Goal: Transaction & Acquisition: Purchase product/service

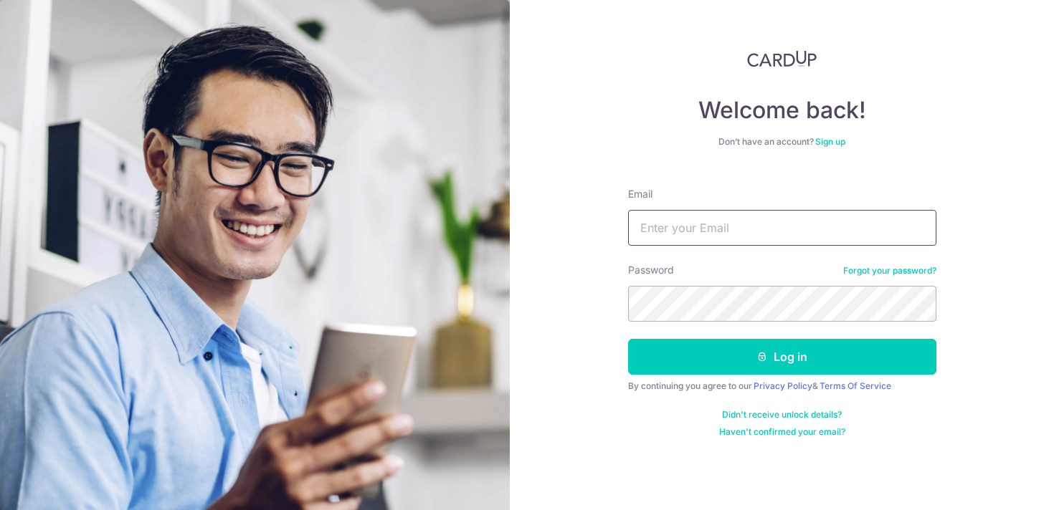
click at [690, 229] on input "Email" at bounding box center [782, 228] width 308 height 36
type input "[EMAIL_ADDRESS][DOMAIN_NAME]"
click at [628, 339] on button "Log in" at bounding box center [782, 357] width 308 height 36
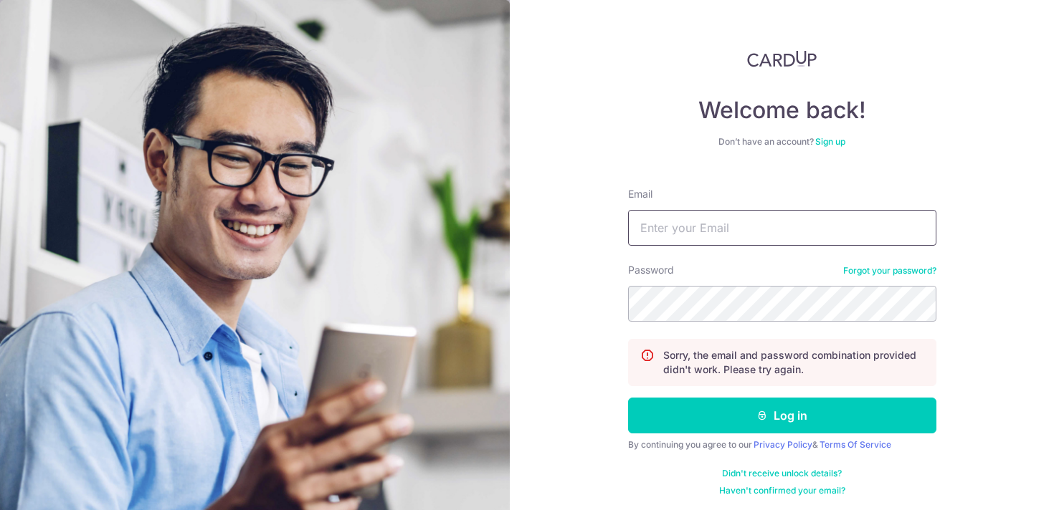
click at [781, 245] on input "Email" at bounding box center [782, 228] width 308 height 36
click at [755, 233] on input "Email" at bounding box center [782, 228] width 308 height 36
type input "[EMAIL_ADDRESS][DOMAIN_NAME]"
click at [628, 398] on button "Log in" at bounding box center [782, 416] width 308 height 36
click at [776, 238] on input "Email" at bounding box center [782, 228] width 308 height 36
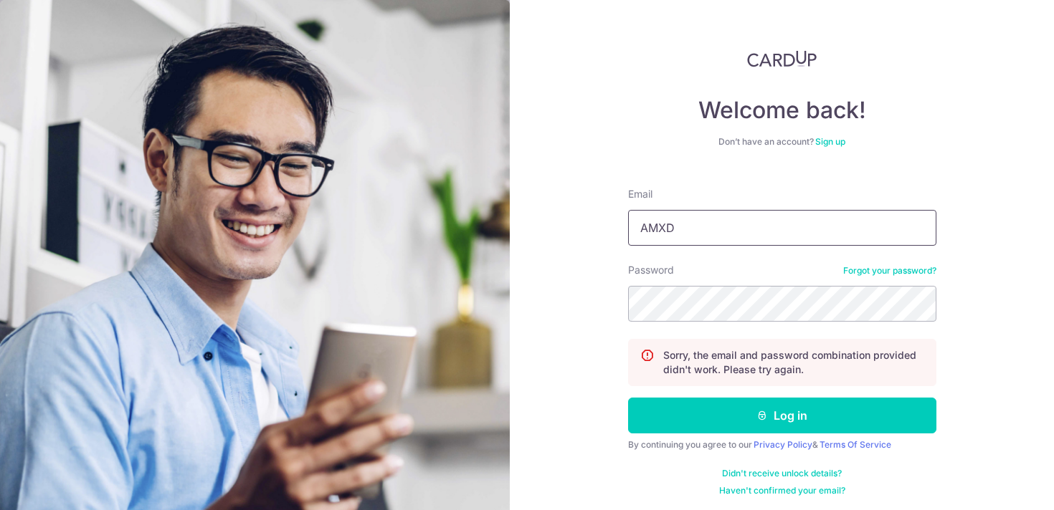
type input "amxdamjy@gmail.com"
click at [628, 398] on button "Log in" at bounding box center [782, 416] width 308 height 36
click at [812, 236] on input "Email" at bounding box center [782, 228] width 308 height 36
type input "[EMAIL_ADDRESS][DOMAIN_NAME]"
click at [628, 398] on button "Log in" at bounding box center [782, 416] width 308 height 36
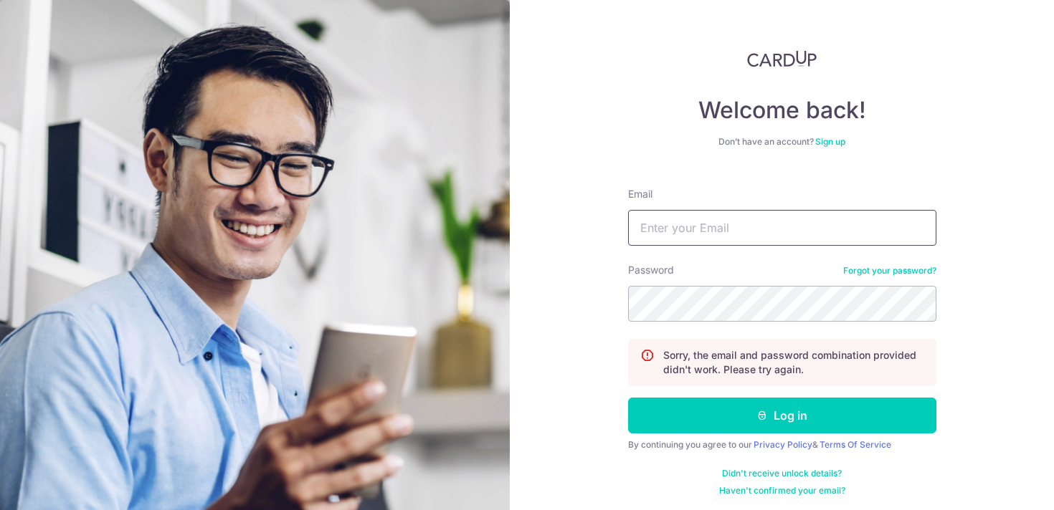
click at [746, 232] on input "Email" at bounding box center [782, 228] width 308 height 36
type input "[EMAIL_ADDRESS][DOMAIN_NAME]"
click at [628, 398] on button "Log in" at bounding box center [782, 416] width 308 height 36
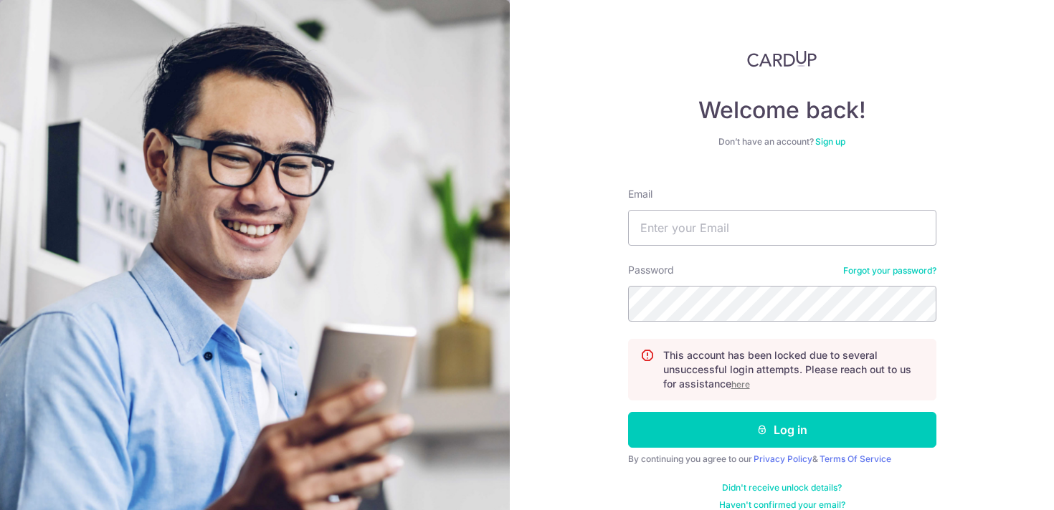
click at [744, 384] on u "here" at bounding box center [740, 384] width 19 height 11
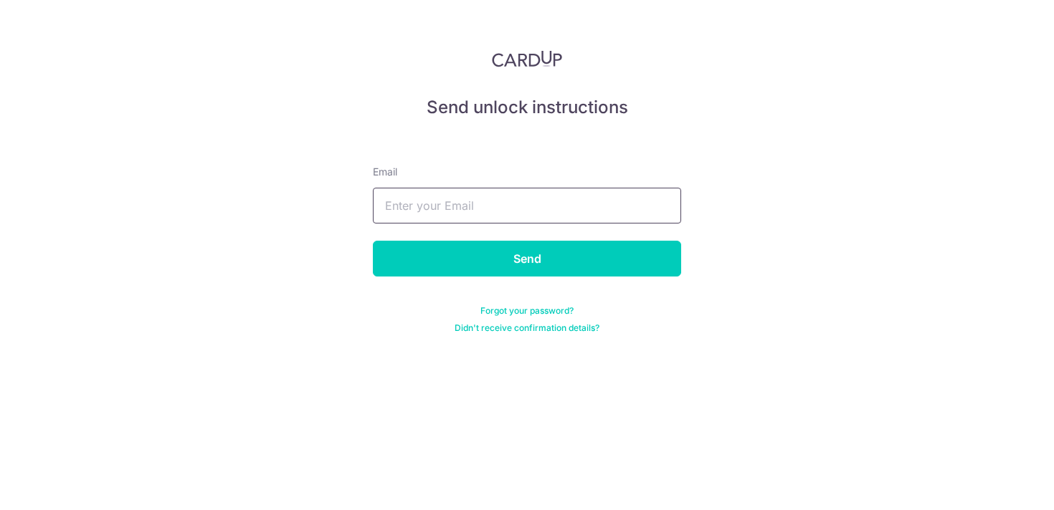
click at [530, 214] on input "text" at bounding box center [527, 206] width 308 height 36
type input "[EMAIL_ADDRESS][DOMAIN_NAME]"
click at [373, 241] on input "Send" at bounding box center [527, 259] width 308 height 36
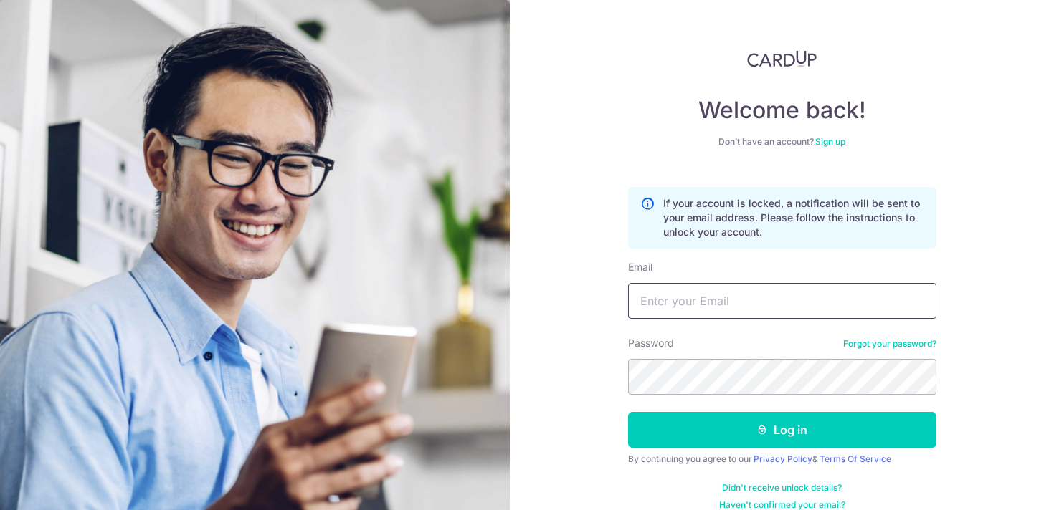
click at [714, 313] on input "Email" at bounding box center [782, 301] width 308 height 36
click at [701, 297] on input "Email" at bounding box center [782, 301] width 308 height 36
type input "amxdamjy@gmail.com"
click at [976, 351] on div "Welcome back! Don’t have an account? Sign up If your account is locked, a notif…" at bounding box center [782, 255] width 544 height 510
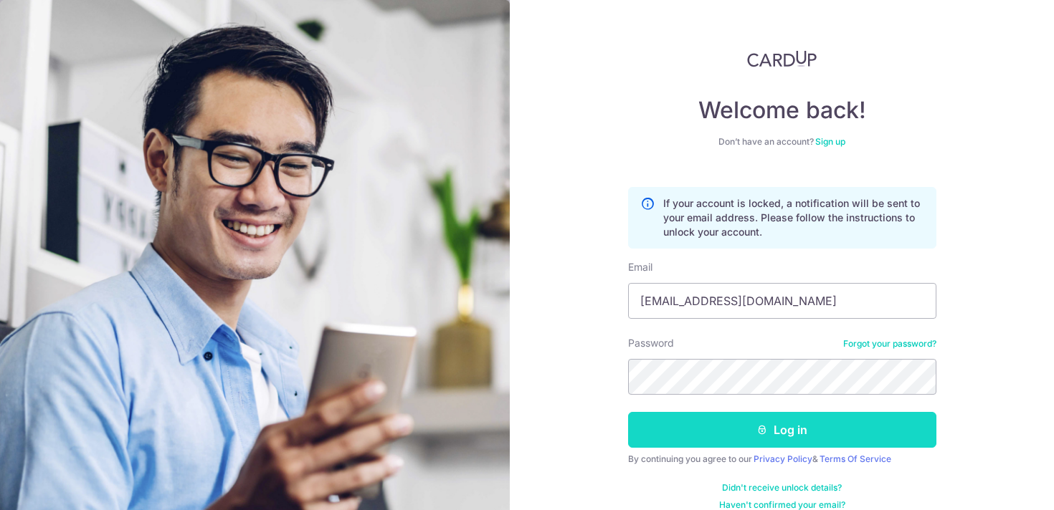
click at [903, 421] on button "Log in" at bounding box center [782, 430] width 308 height 36
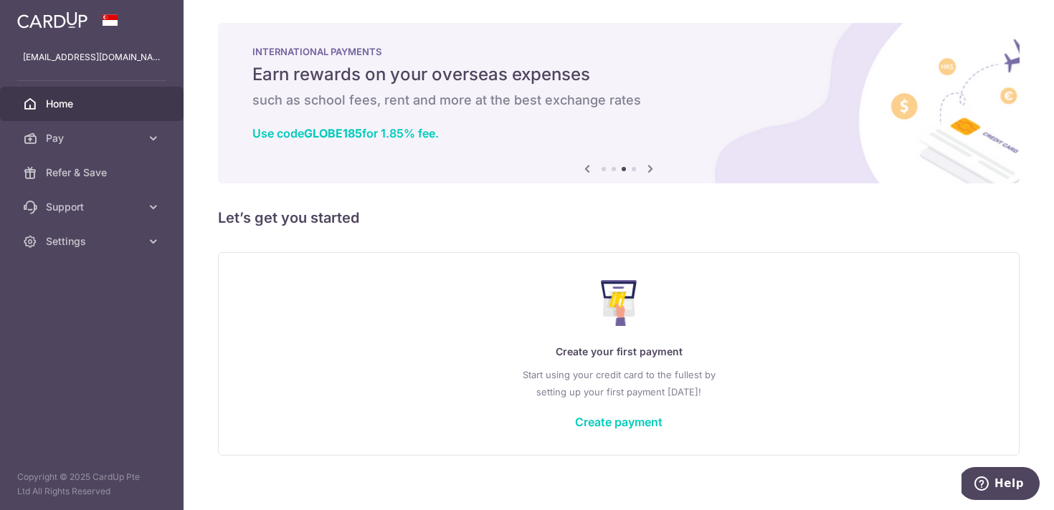
click at [596, 429] on div "Create your first payment Start using your credit card to the fullest by settin…" at bounding box center [619, 354] width 766 height 170
click at [609, 419] on link "Create payment" at bounding box center [618, 422] width 87 height 14
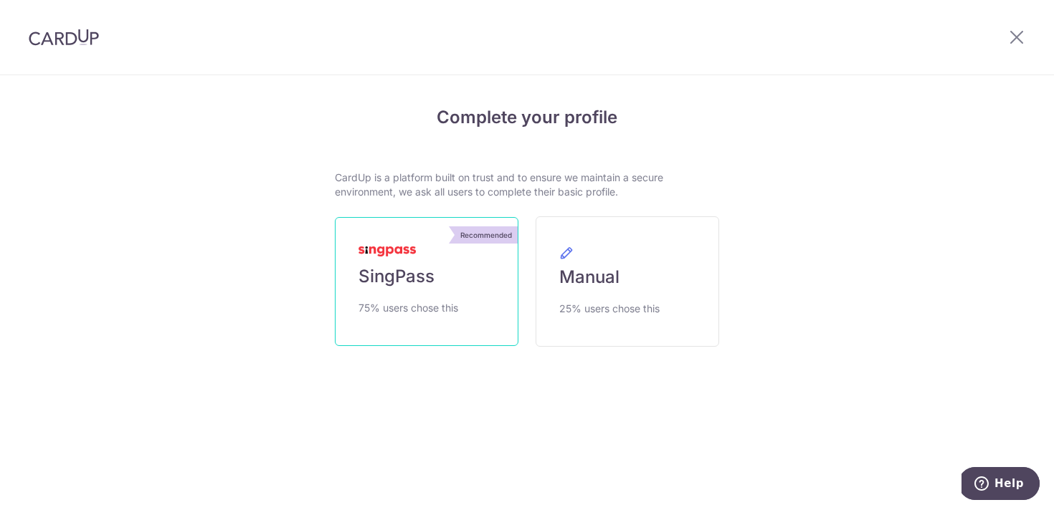
click at [460, 269] on link "Recommended SingPass 75% users chose this" at bounding box center [427, 281] width 184 height 129
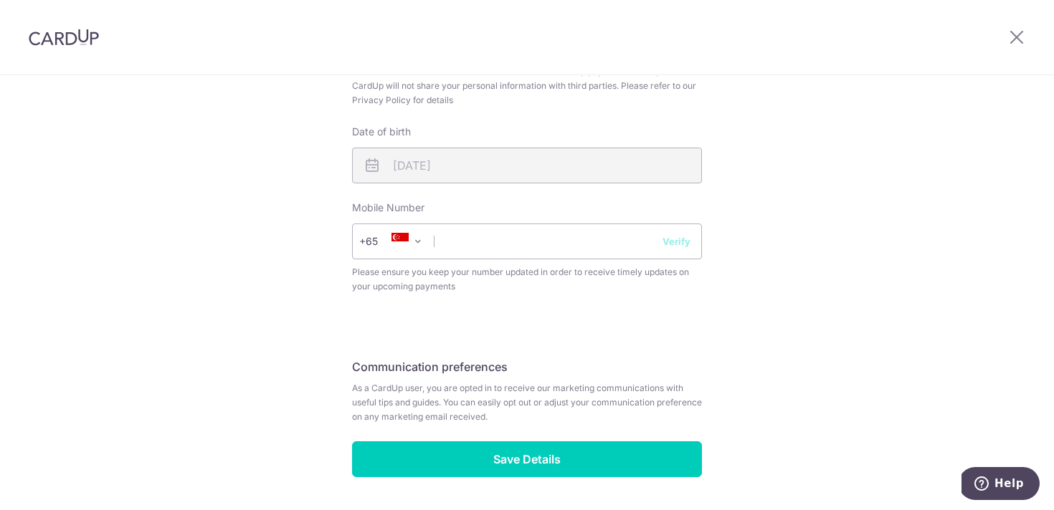
scroll to position [551, 0]
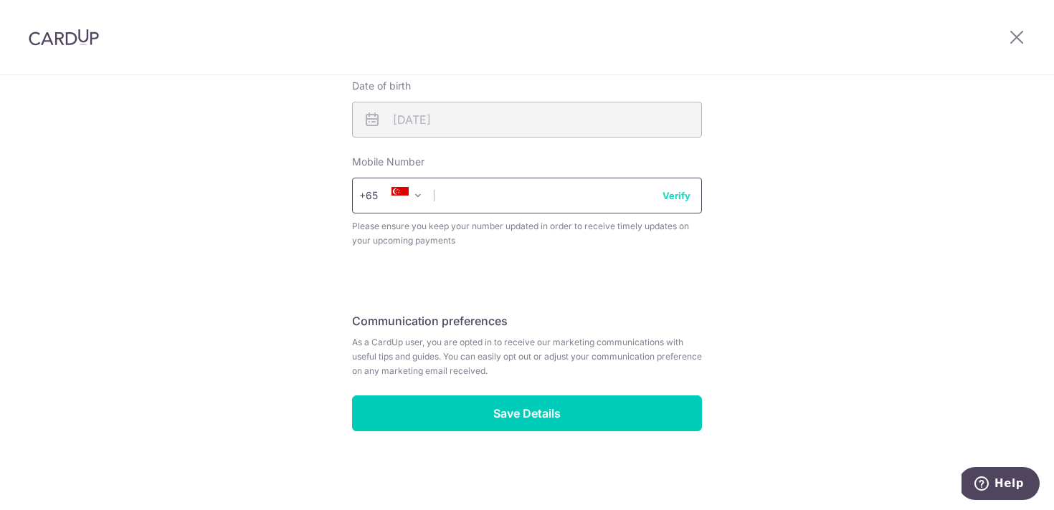
click at [605, 201] on input "text" at bounding box center [527, 196] width 350 height 36
click at [695, 190] on input "96323424" at bounding box center [527, 196] width 350 height 36
type input "96323424"
click at [674, 191] on button "Verify" at bounding box center [676, 196] width 28 height 14
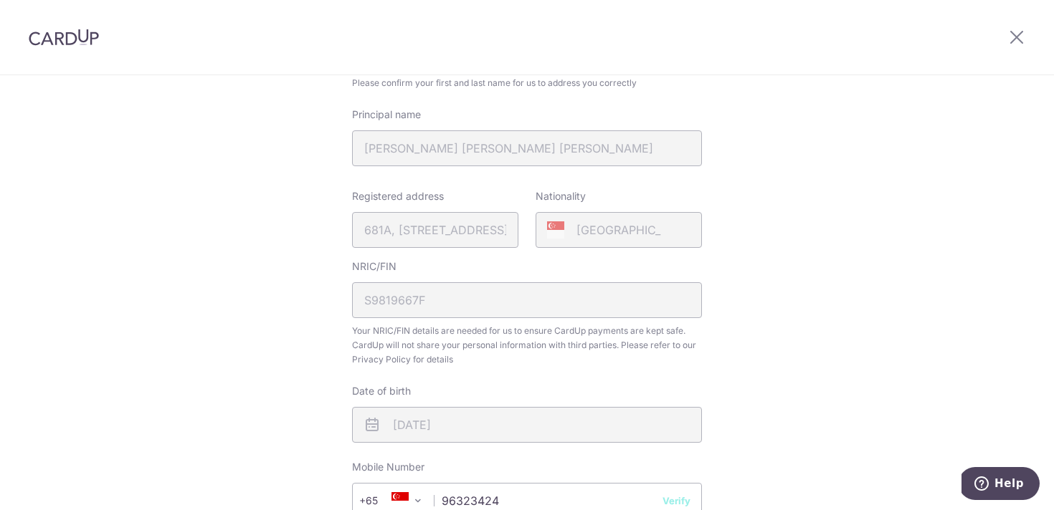
scroll to position [245, 0]
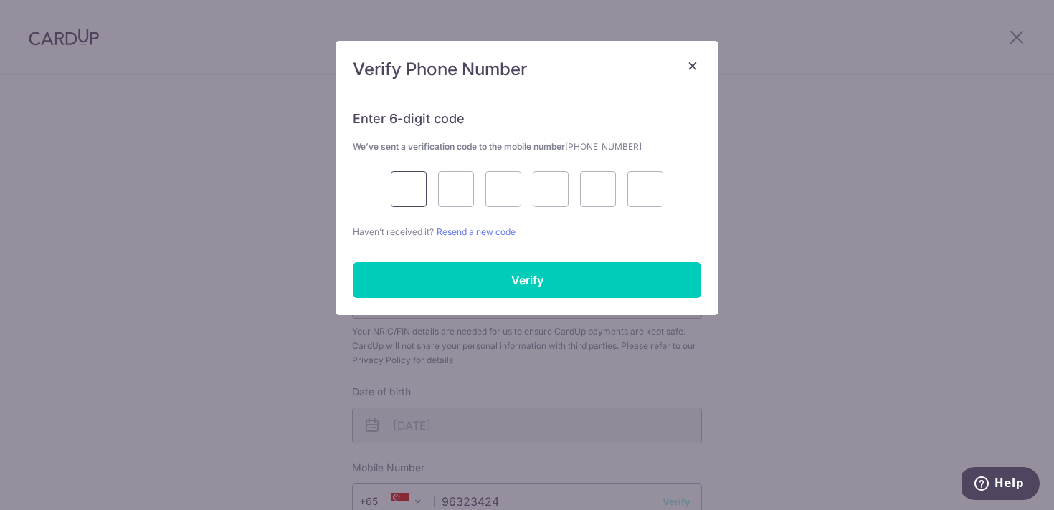
click at [416, 190] on input "text" at bounding box center [409, 189] width 36 height 36
type input "3"
type input "1"
type input "4"
type input "0"
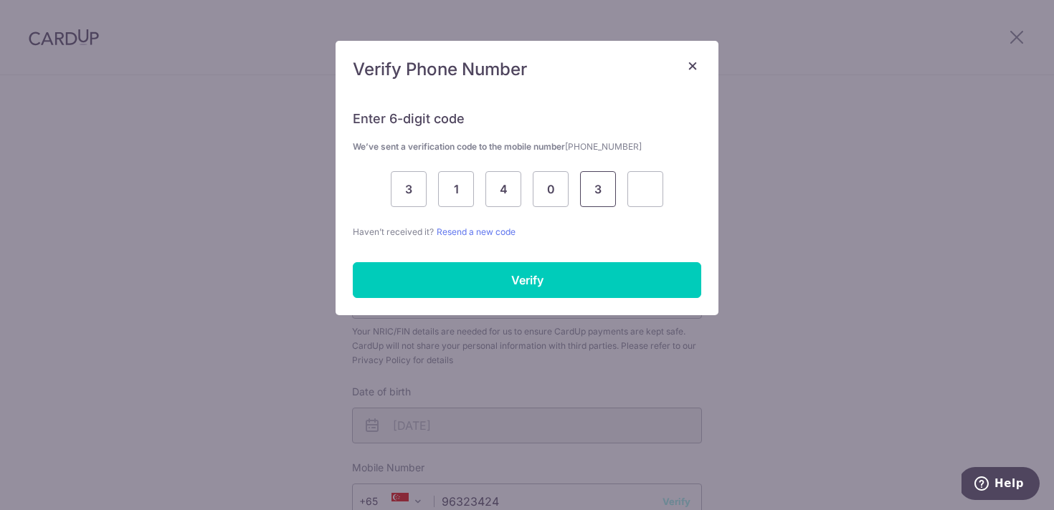
type input "3"
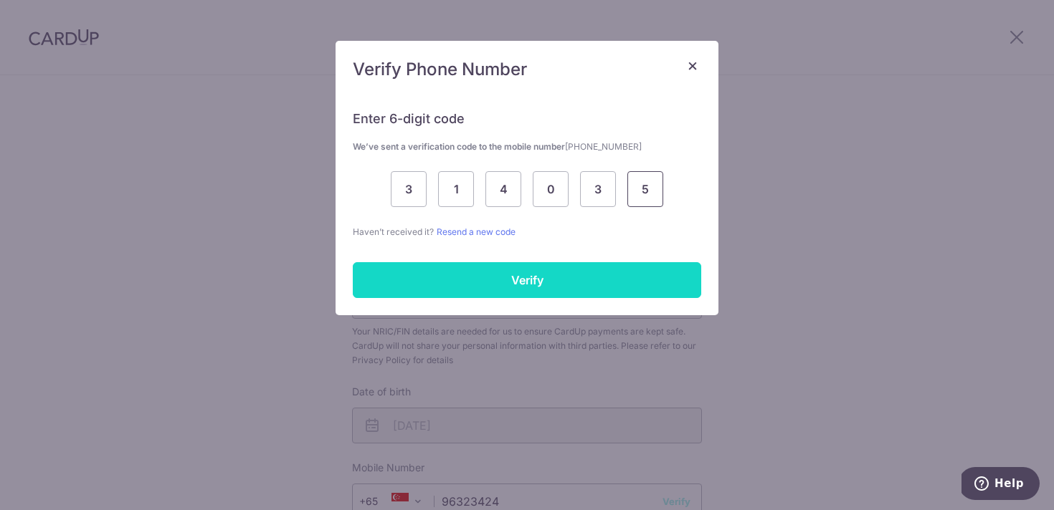
type input "5"
click at [484, 272] on input "Verify" at bounding box center [527, 280] width 348 height 36
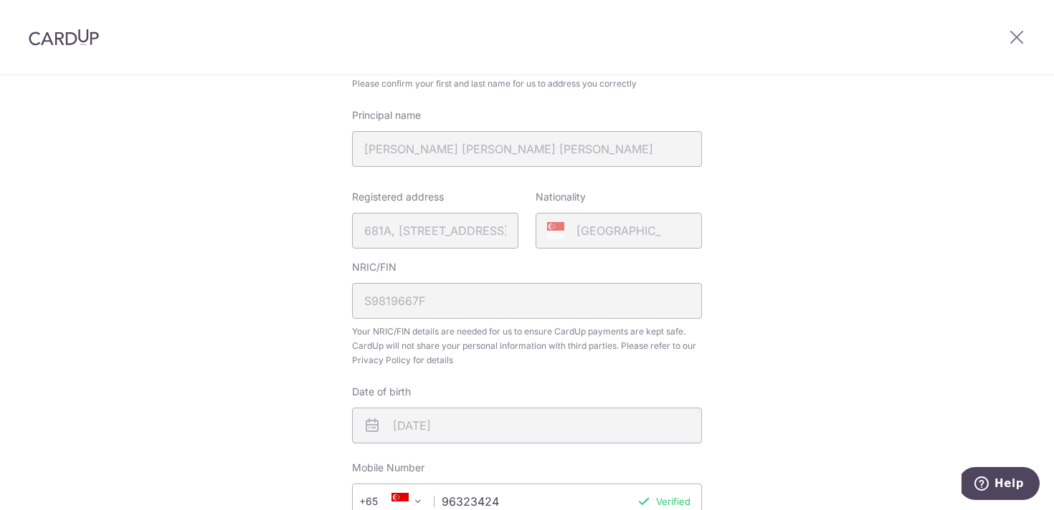
scroll to position [551, 0]
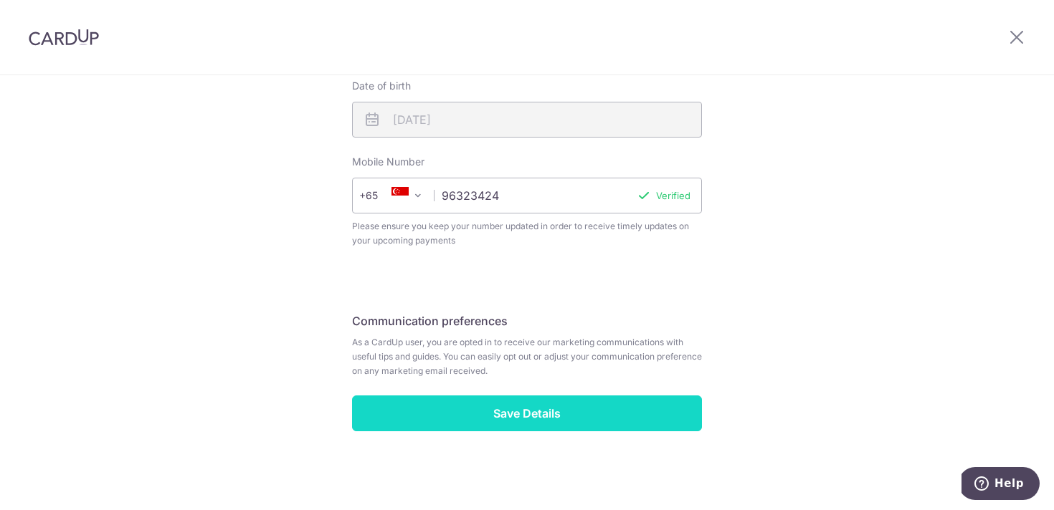
click at [580, 402] on input "Save Details" at bounding box center [527, 414] width 350 height 36
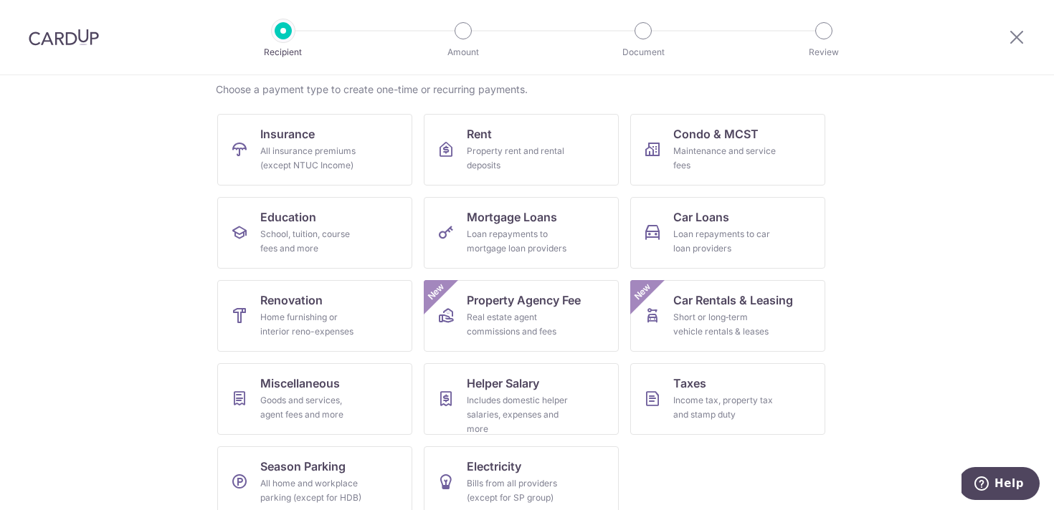
scroll to position [115, 0]
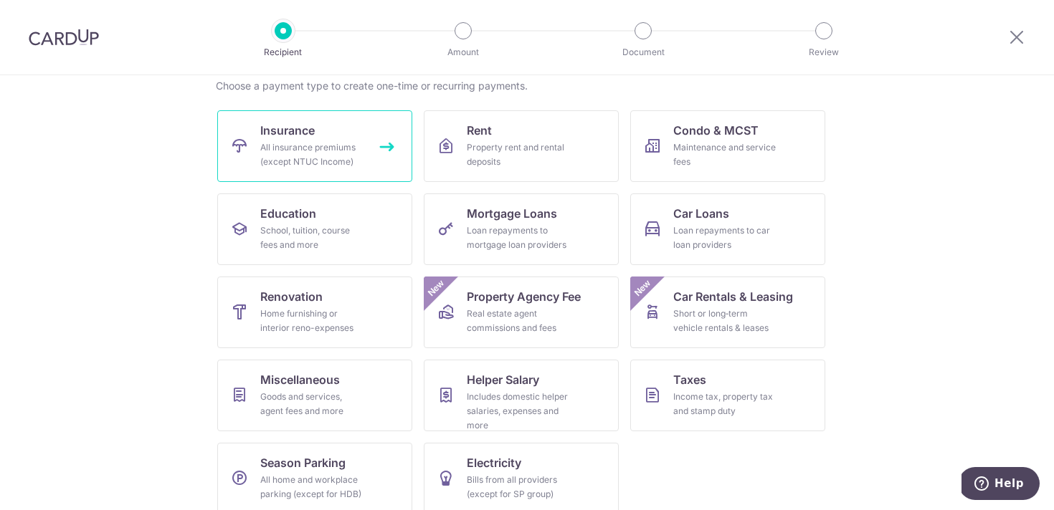
click at [289, 149] on div "All insurance premiums (except NTUC Income)" at bounding box center [311, 155] width 103 height 29
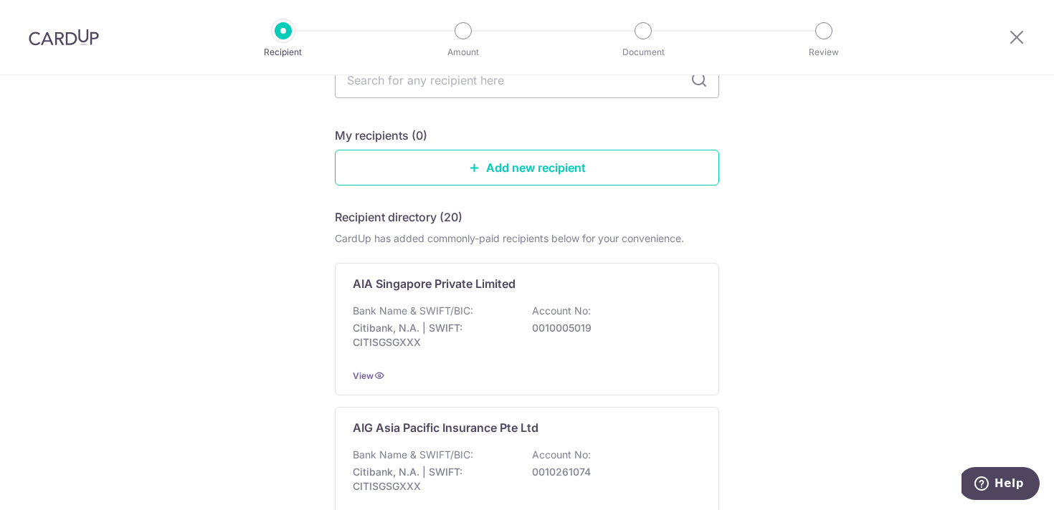
scroll to position [158, 0]
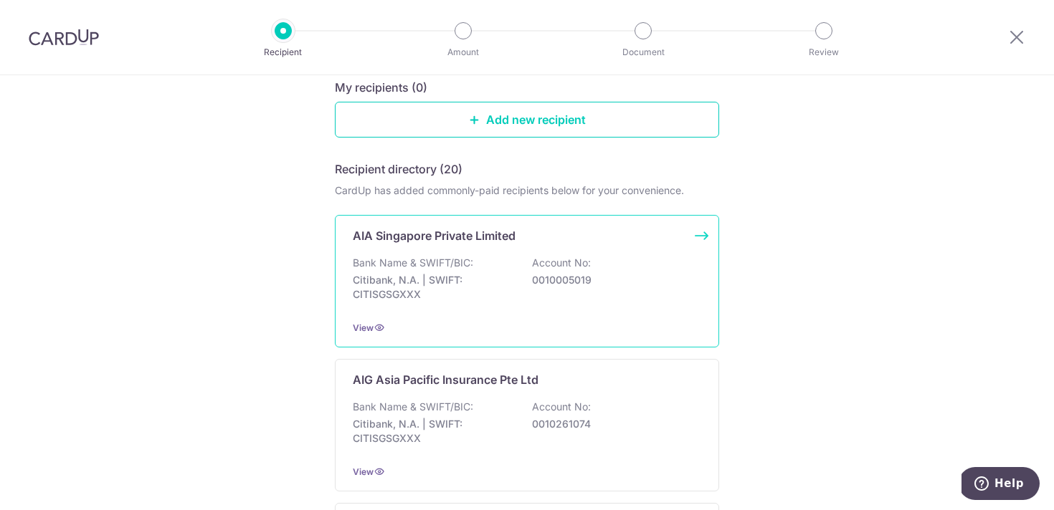
click at [477, 275] on p "Citibank, N.A. | SWIFT: CITISGSGXXX" at bounding box center [433, 287] width 161 height 29
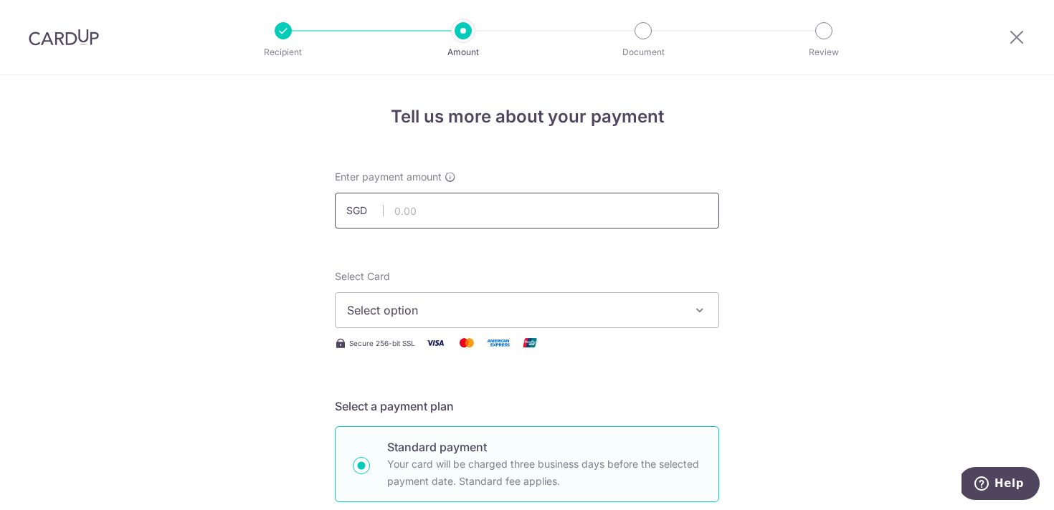
click at [551, 208] on input "text" at bounding box center [527, 211] width 384 height 36
type input "2,400.00"
click at [546, 302] on span "Select option" at bounding box center [514, 310] width 334 height 17
click at [480, 348] on span "Add credit card" at bounding box center [540, 350] width 334 height 14
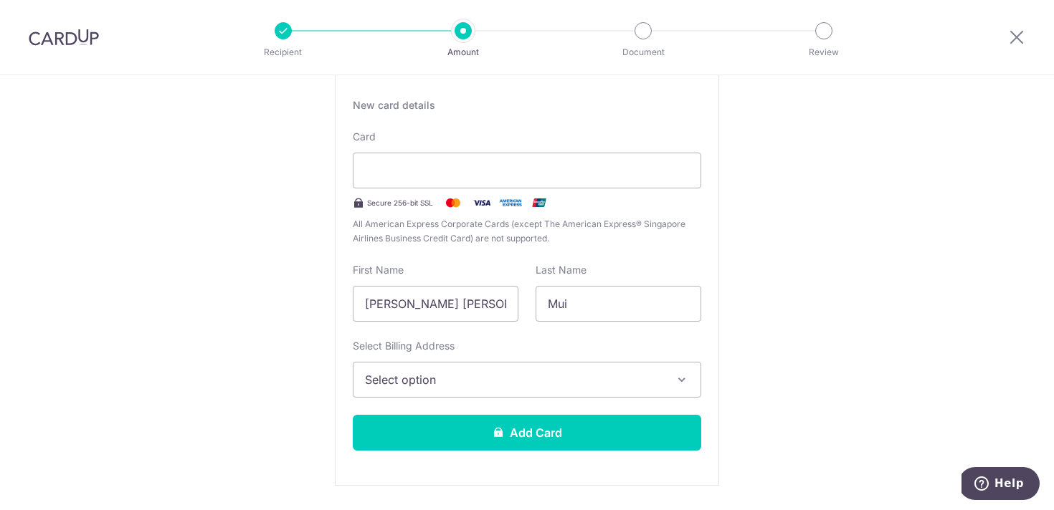
scroll to position [270, 0]
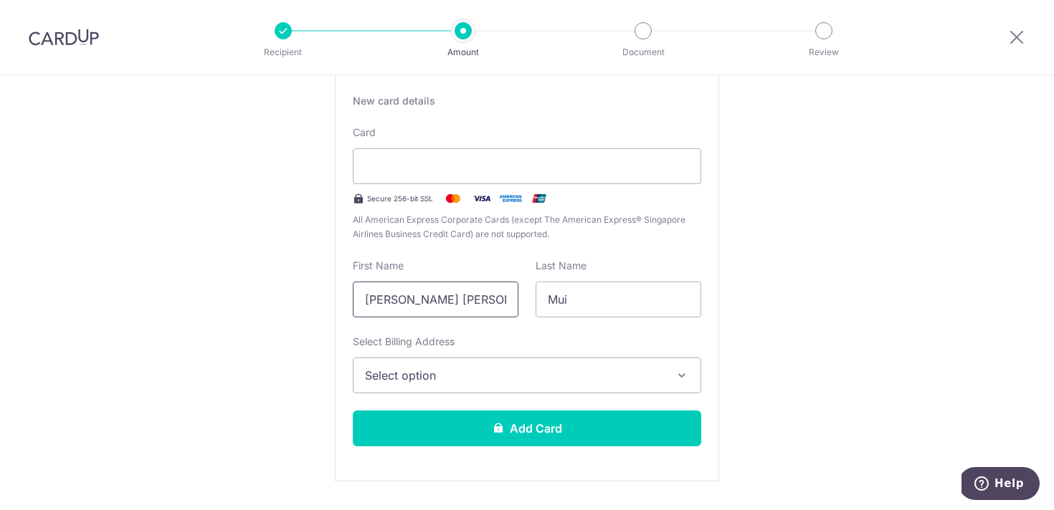
drag, startPoint x: 473, startPoint y: 302, endPoint x: 238, endPoint y: 288, distance: 235.5
type input "Amanda"
click at [490, 384] on button "Select option" at bounding box center [527, 376] width 348 height 36
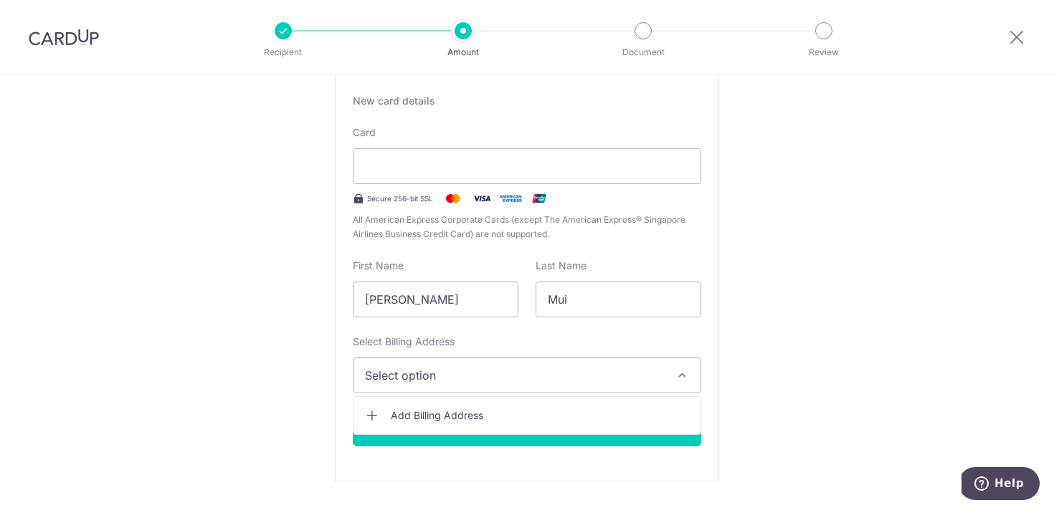
click at [475, 416] on span "Add Billing Address" at bounding box center [540, 416] width 298 height 14
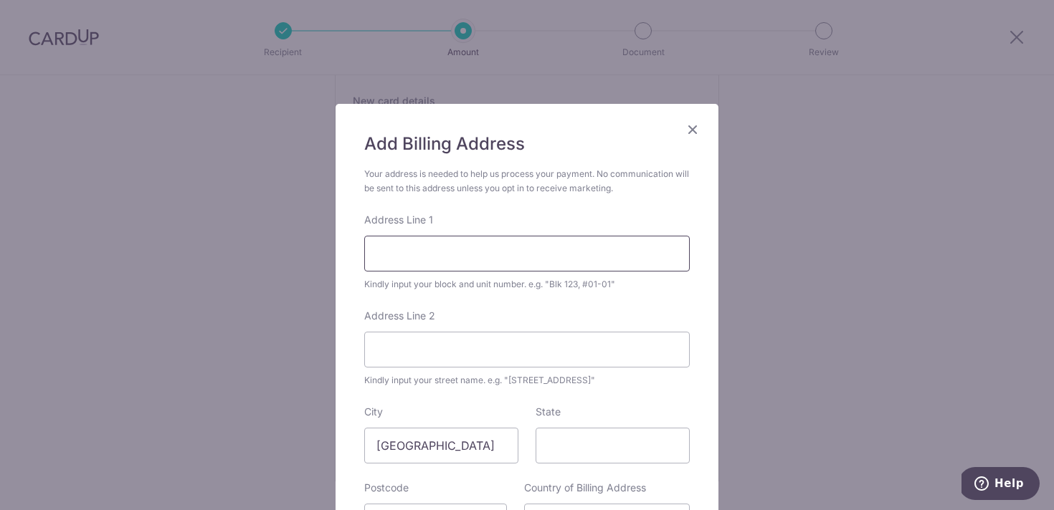
click at [501, 259] on input "Address Line 1" at bounding box center [526, 254] width 325 height 36
type input "b"
click at [427, 253] on input "Blk 681A Jurong West Central 1" at bounding box center [526, 254] width 325 height 36
click at [573, 258] on input "Blk 681A Jurong West Central 1" at bounding box center [526, 254] width 325 height 36
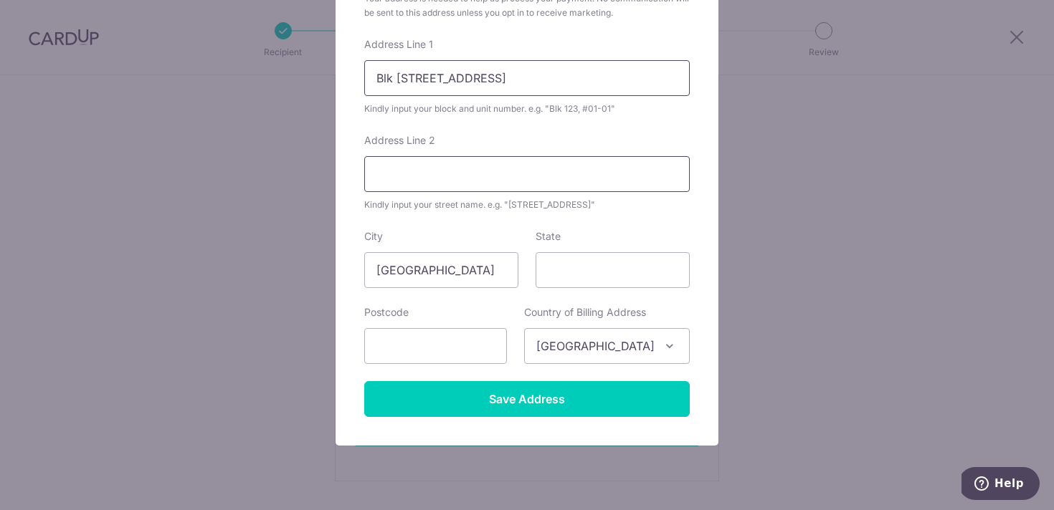
scroll to position [189, 0]
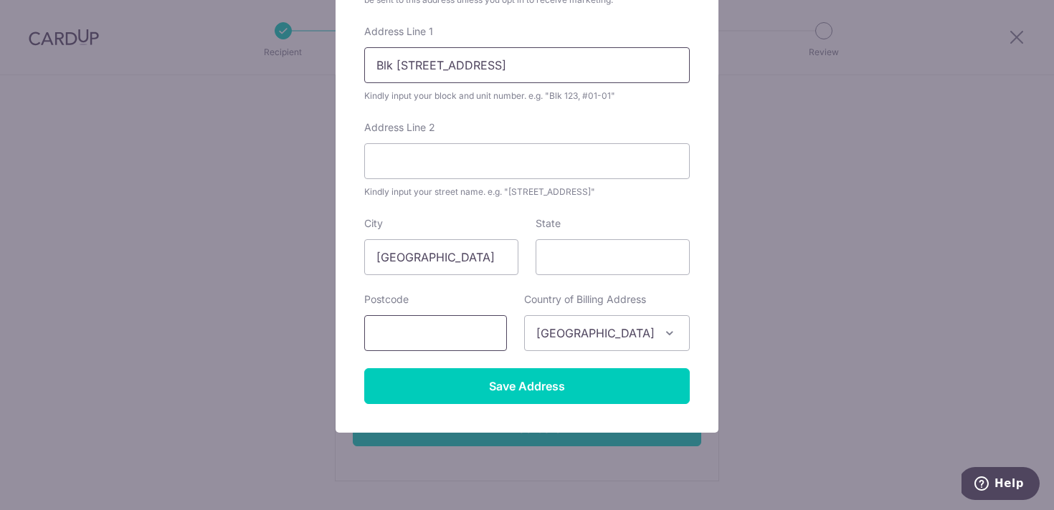
type input "Blk 681A Jurong West Central 1, #16-94"
click at [507, 330] on input "text" at bounding box center [435, 333] width 143 height 36
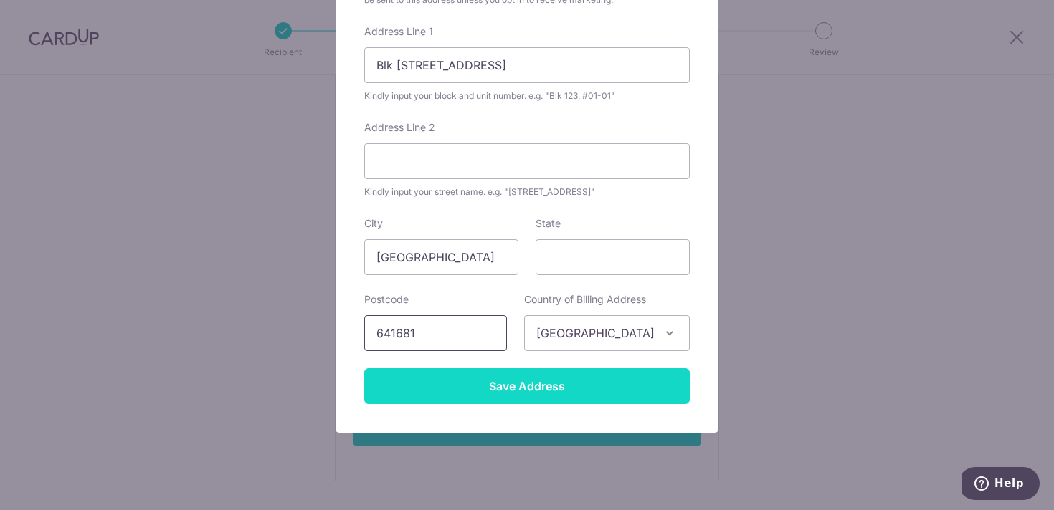
type input "641681"
click at [514, 384] on input "Save Address" at bounding box center [526, 386] width 325 height 36
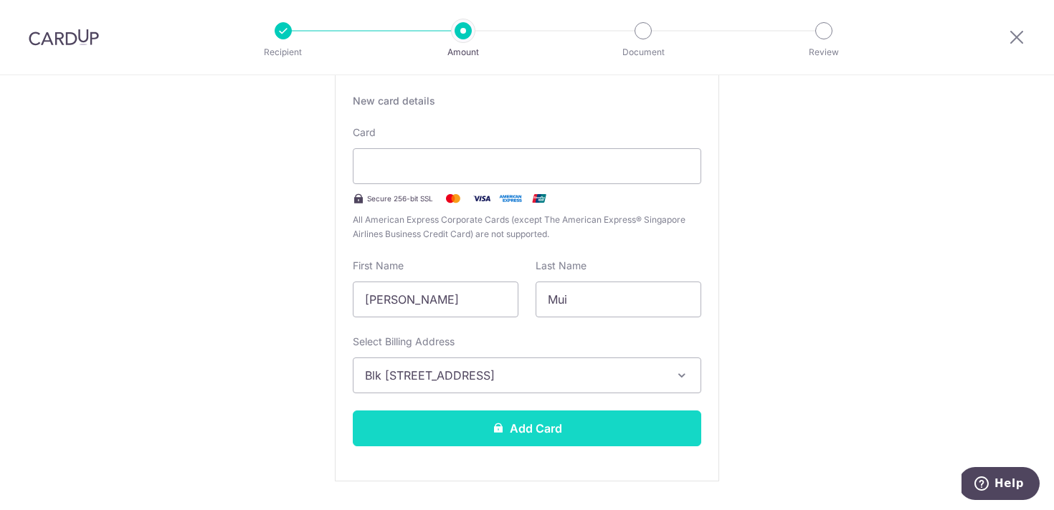
click at [516, 437] on button "Add Card" at bounding box center [527, 429] width 348 height 36
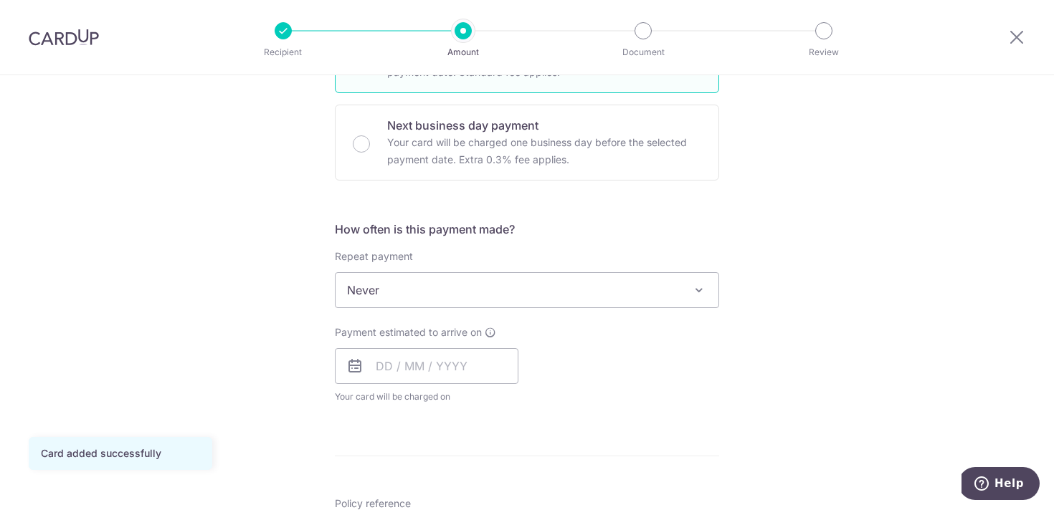
scroll to position [414, 0]
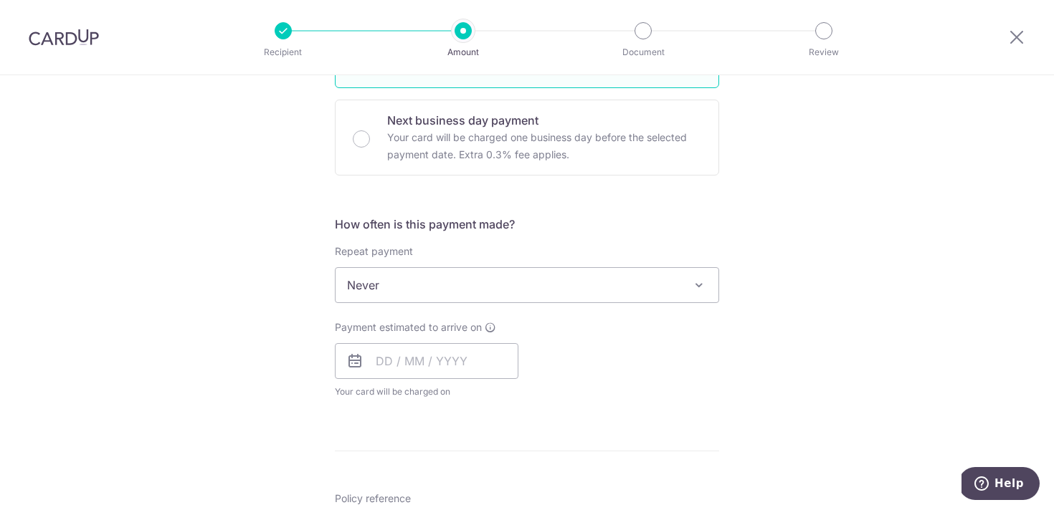
click at [629, 303] on div "How often is this payment made? Repeat payment Never Every week Every month Eve…" at bounding box center [527, 313] width 384 height 195
click at [604, 286] on span "Never" at bounding box center [526, 285] width 383 height 34
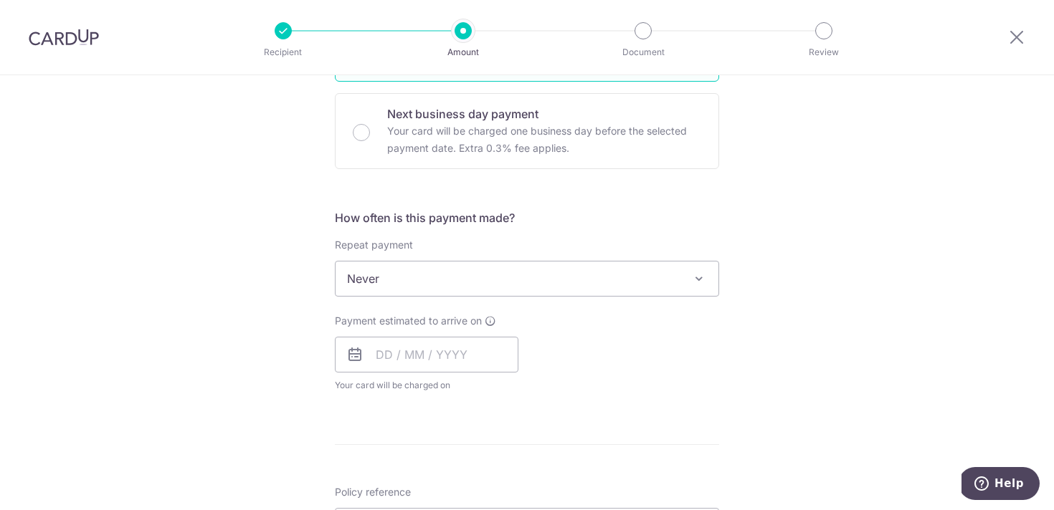
scroll to position [445, 0]
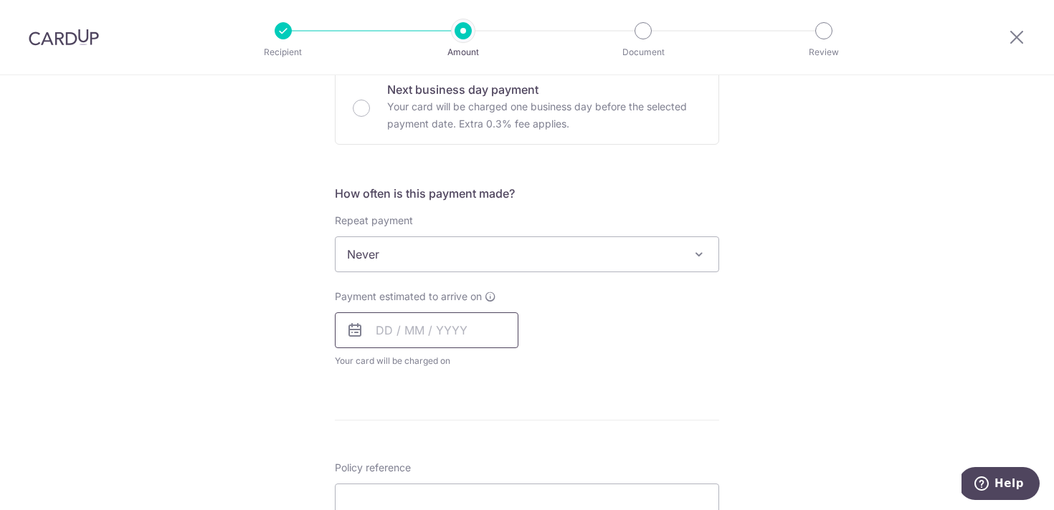
click at [449, 318] on input "text" at bounding box center [427, 331] width 184 height 36
click at [765, 358] on div "Tell us more about your payment Enter payment amount SGD 2,400.00 2400.00 Card …" at bounding box center [527, 278] width 1054 height 1297
click at [441, 313] on input "text" at bounding box center [427, 331] width 184 height 36
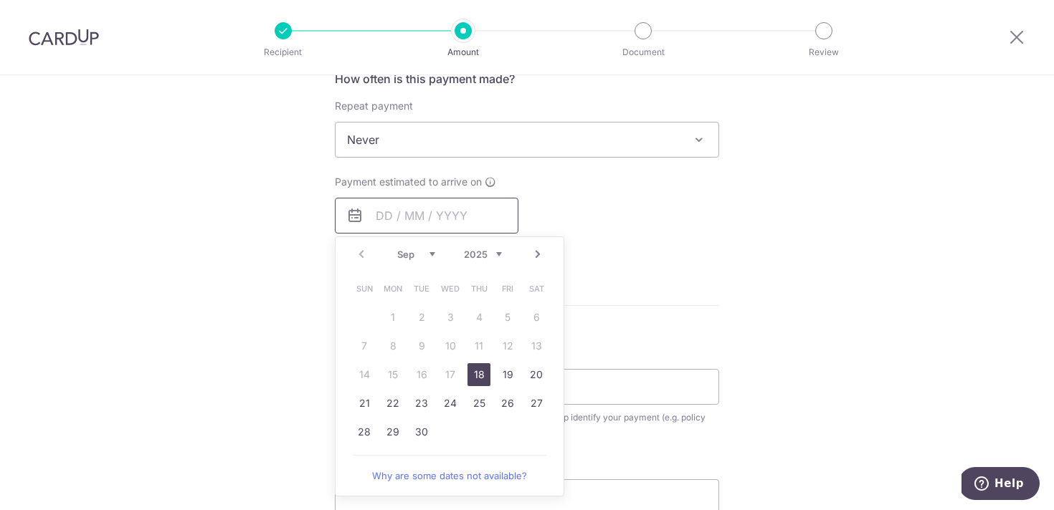
scroll to position [566, 0]
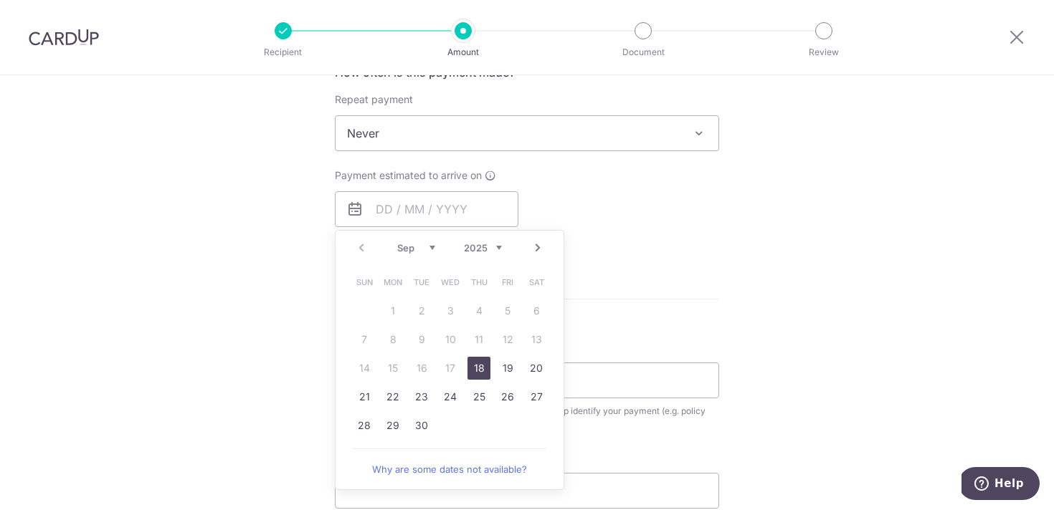
click at [533, 247] on link "Next" at bounding box center [537, 247] width 17 height 17
click at [477, 307] on link "2" at bounding box center [478, 311] width 23 height 23
type input "[DATE]"
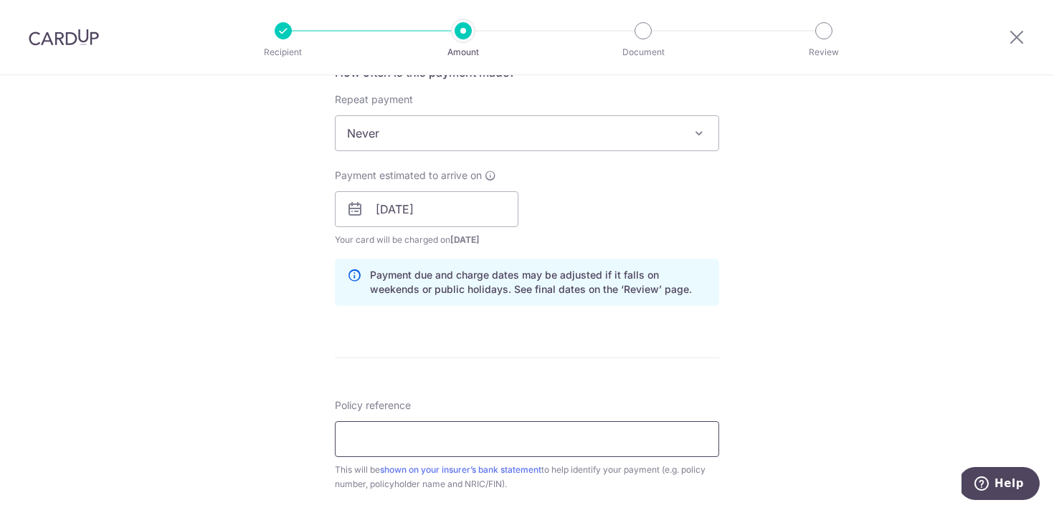
click at [422, 439] on input "Policy reference" at bounding box center [527, 440] width 384 height 36
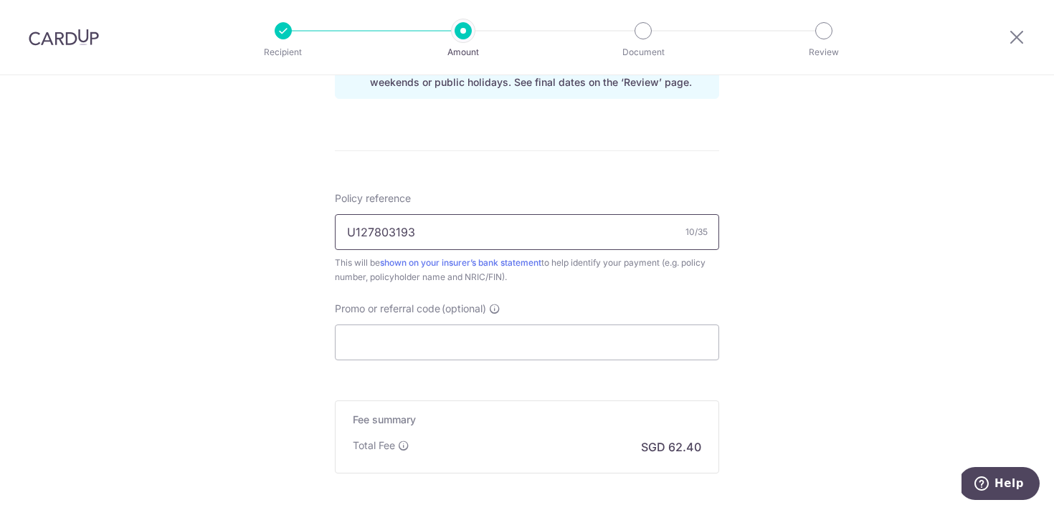
scroll to position [774, 0]
type input "U127803193"
click at [539, 348] on input "Promo or referral code (optional)" at bounding box center [527, 342] width 384 height 36
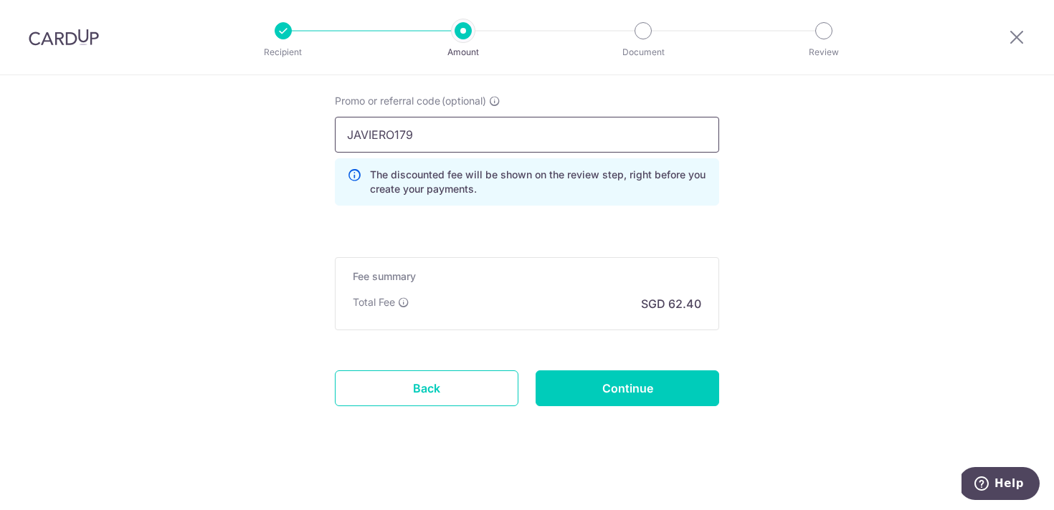
scroll to position [985, 0]
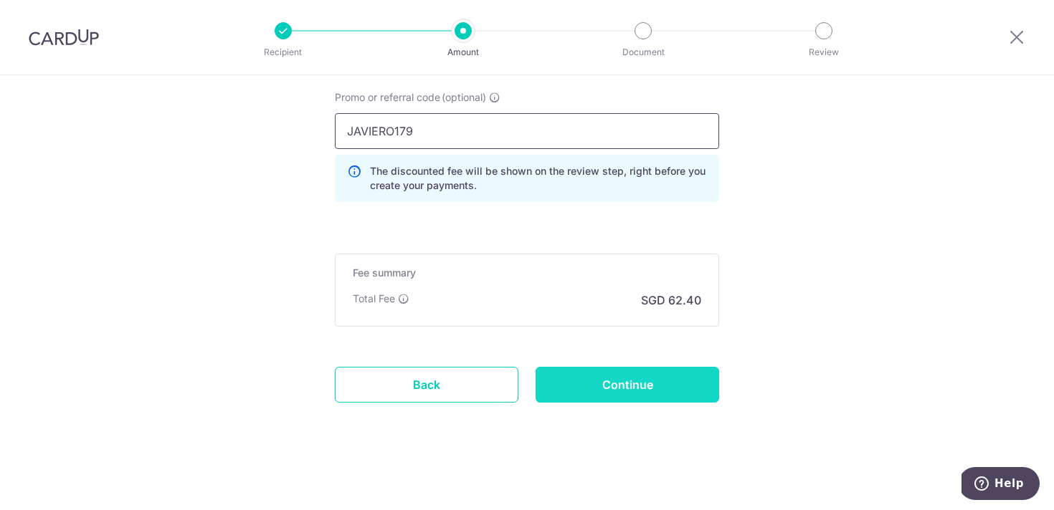
type input "JAVIERO179"
click at [667, 387] on input "Continue" at bounding box center [627, 385] width 184 height 36
type input "Create Schedule"
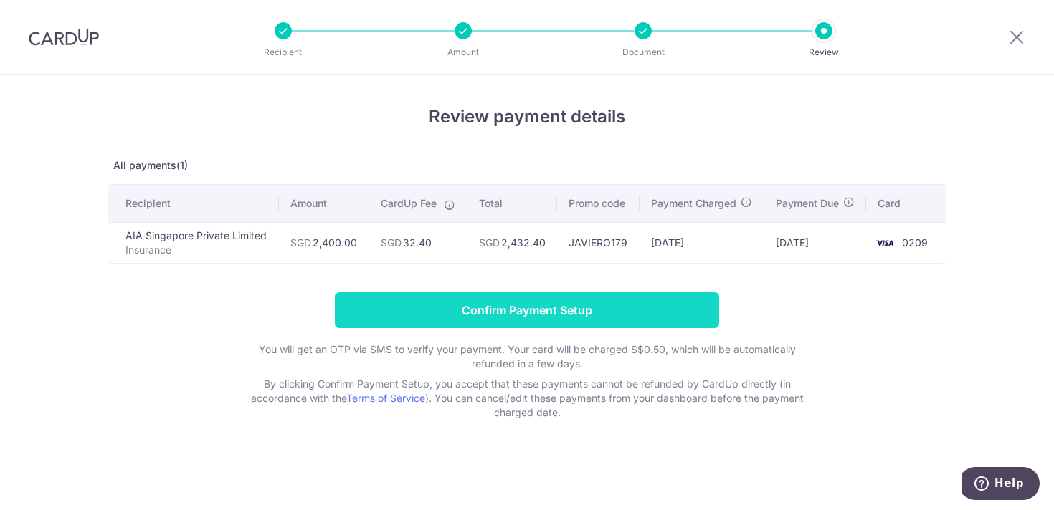
click at [572, 315] on input "Confirm Payment Setup" at bounding box center [527, 310] width 384 height 36
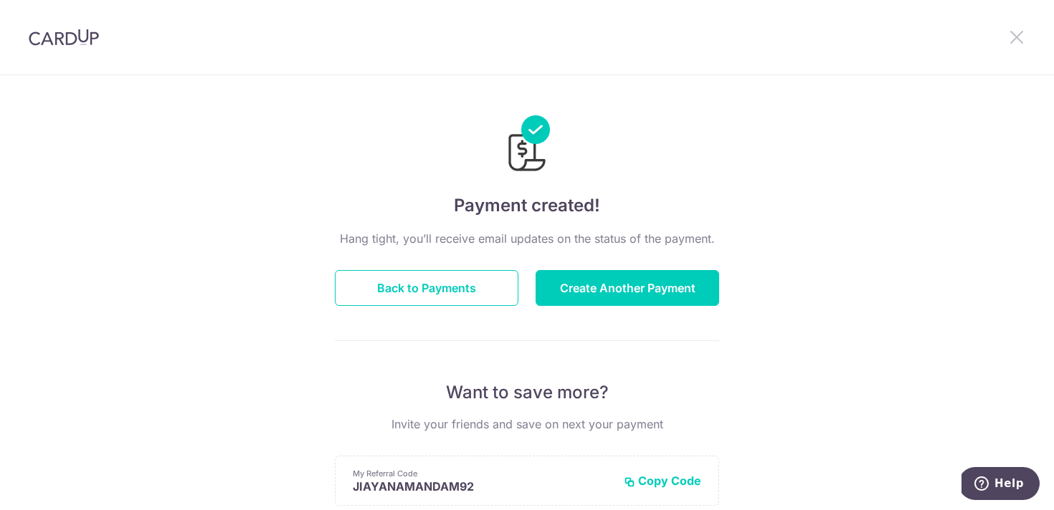
click at [1020, 34] on icon at bounding box center [1016, 37] width 17 height 18
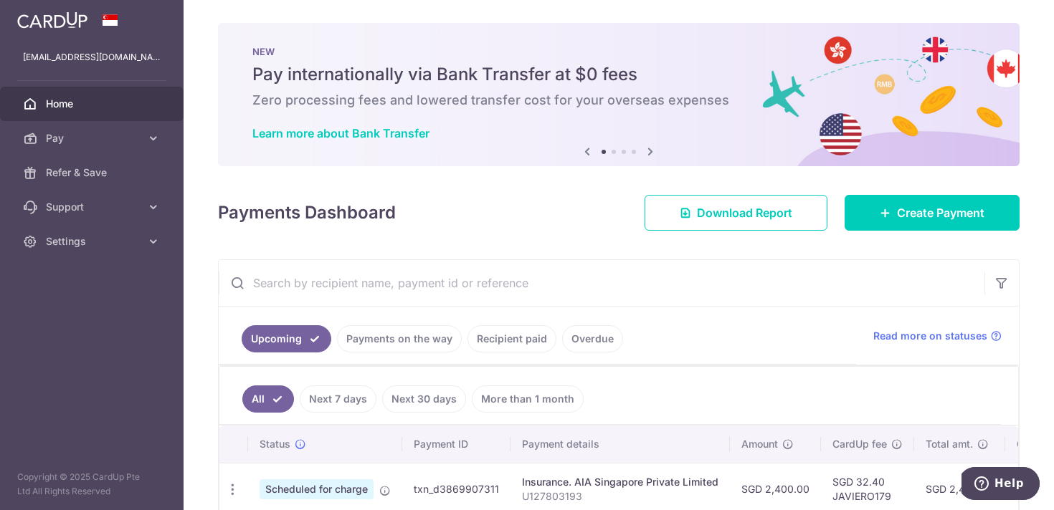
scroll to position [75, 0]
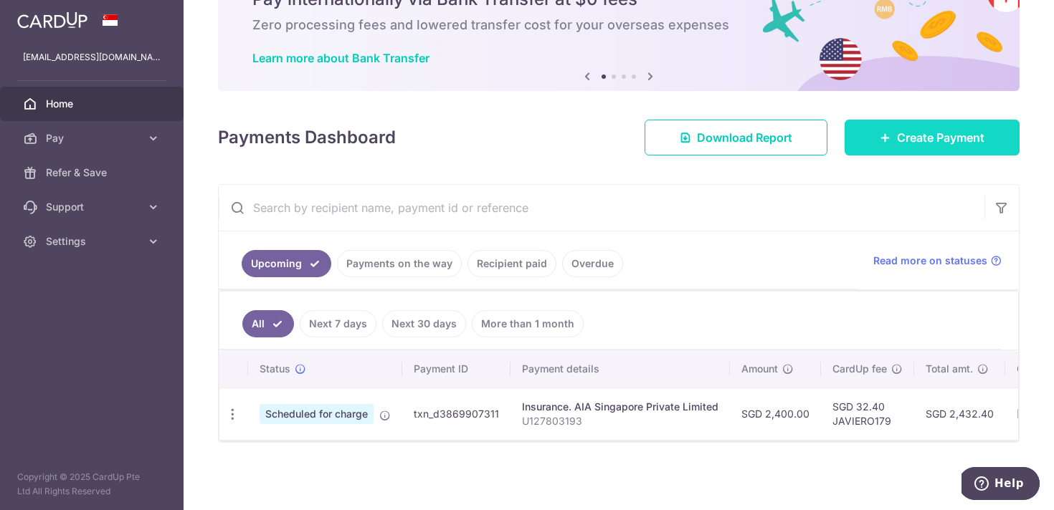
click at [934, 141] on span "Create Payment" at bounding box center [940, 137] width 87 height 17
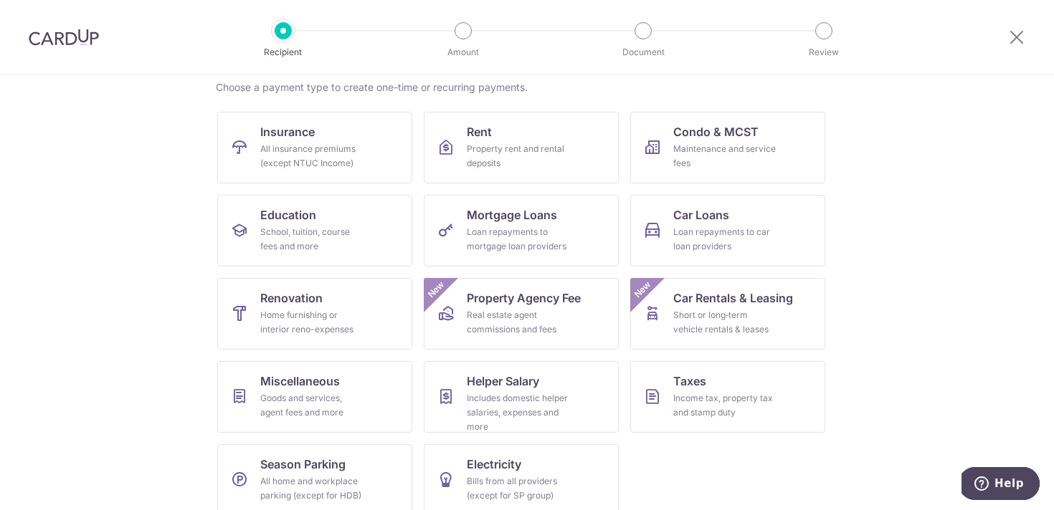
scroll to position [130, 0]
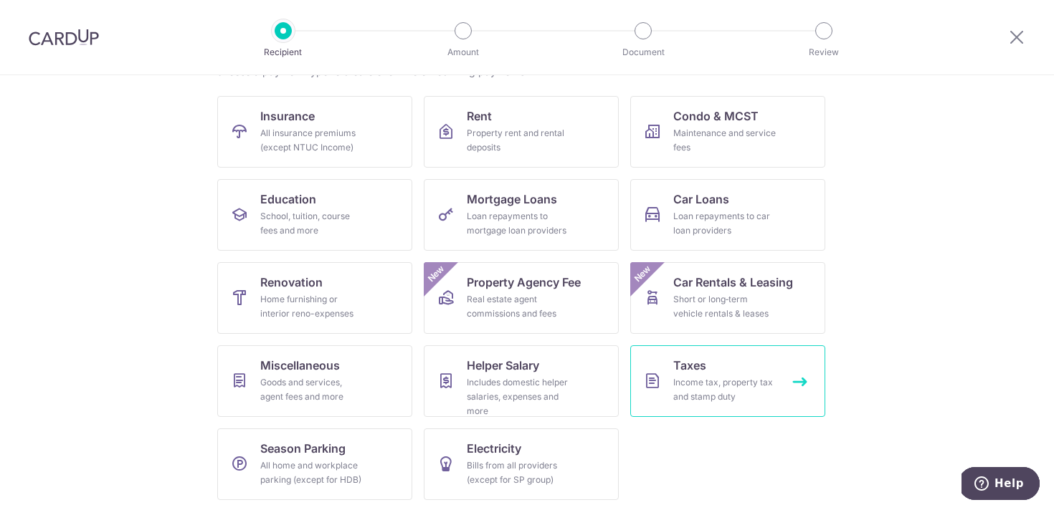
click at [728, 387] on div "Income tax, property tax and stamp duty" at bounding box center [724, 390] width 103 height 29
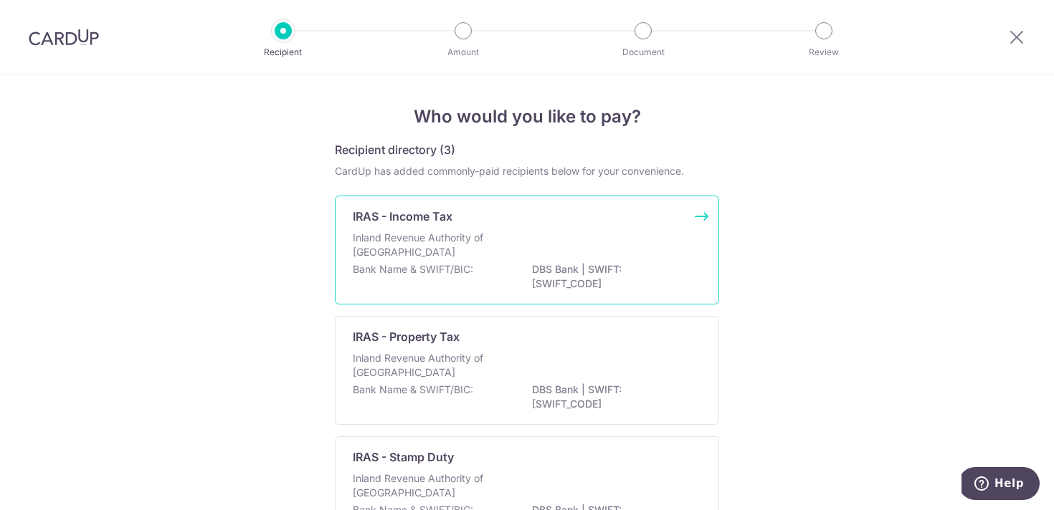
click at [577, 246] on div "Inland Revenue Authority of [GEOGRAPHIC_DATA]" at bounding box center [527, 247] width 348 height 32
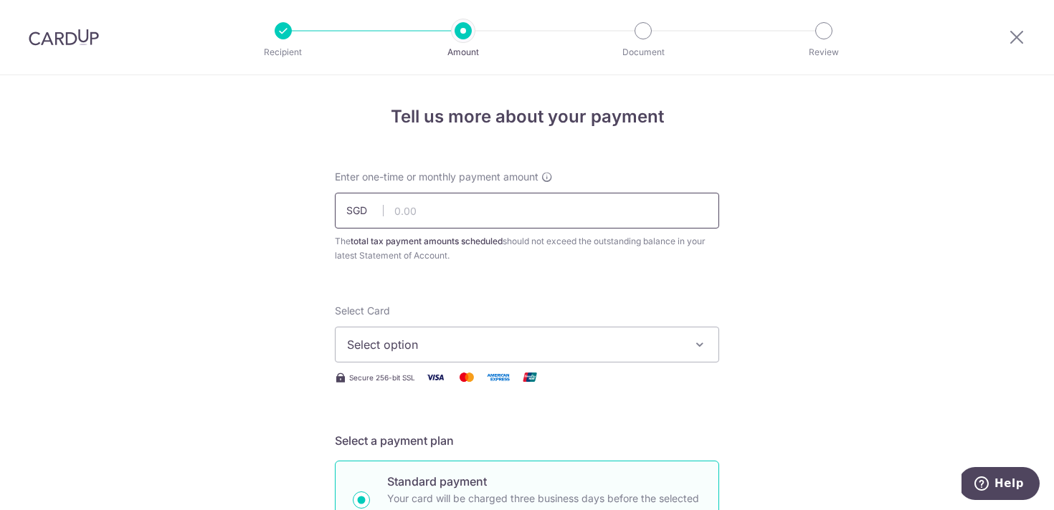
click at [588, 216] on input "text" at bounding box center [527, 211] width 384 height 36
type input "267.21"
click at [438, 359] on button "Select option" at bounding box center [527, 345] width 384 height 36
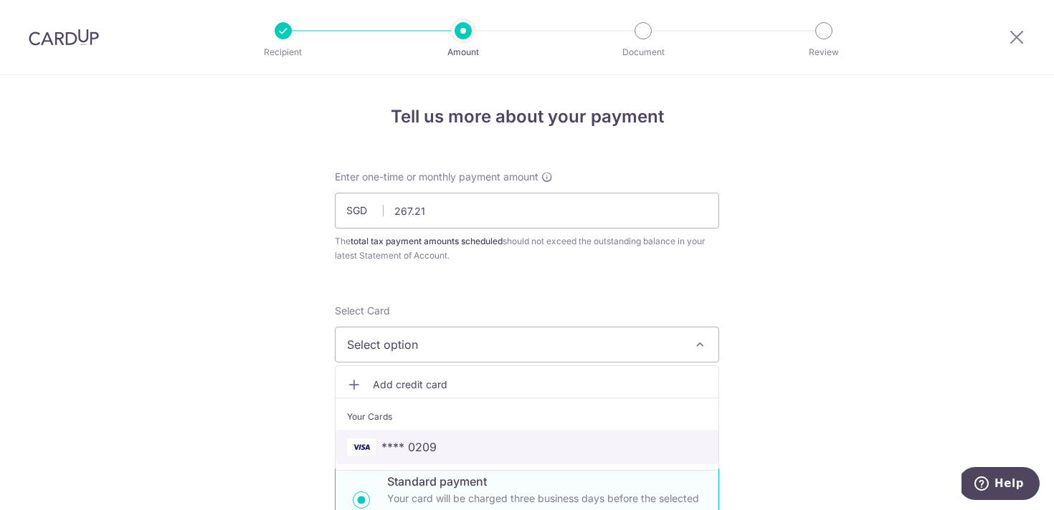
click at [416, 442] on span "**** 0209" at bounding box center [408, 447] width 55 height 17
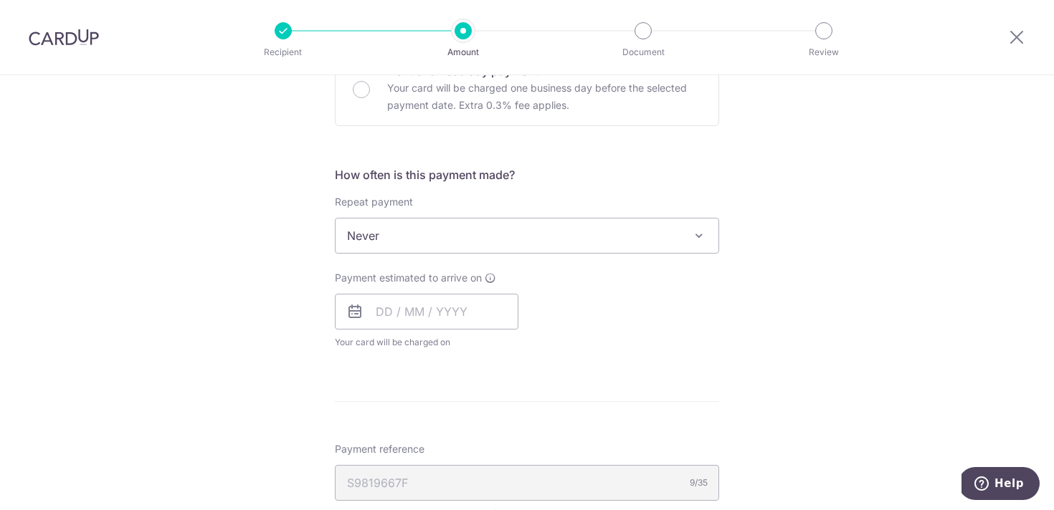
scroll to position [609, 0]
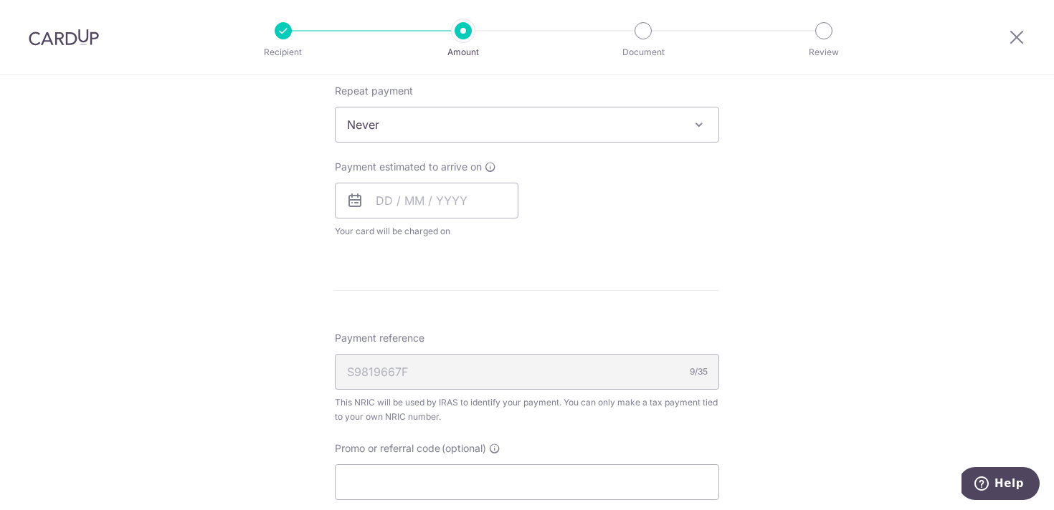
click at [530, 128] on span "Never" at bounding box center [526, 125] width 383 height 34
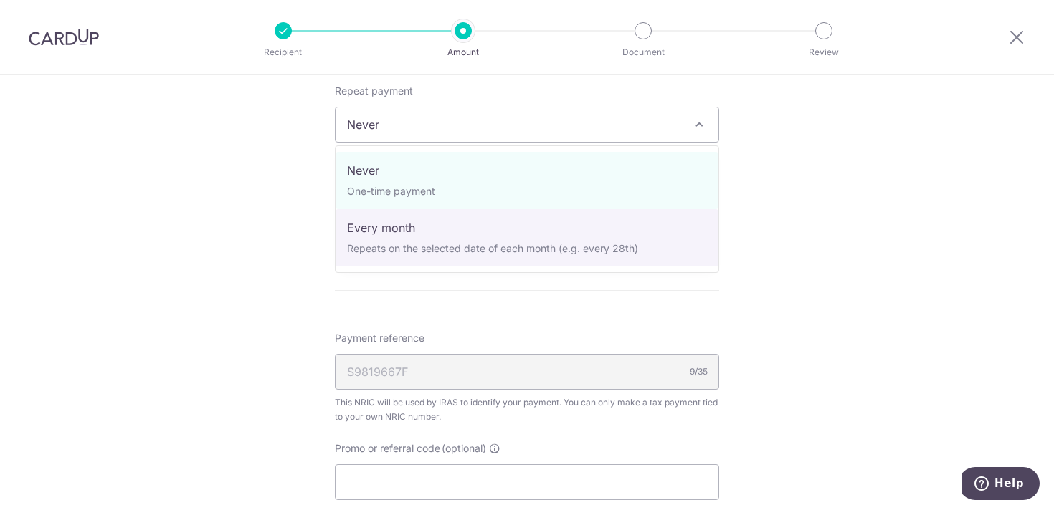
select select "3"
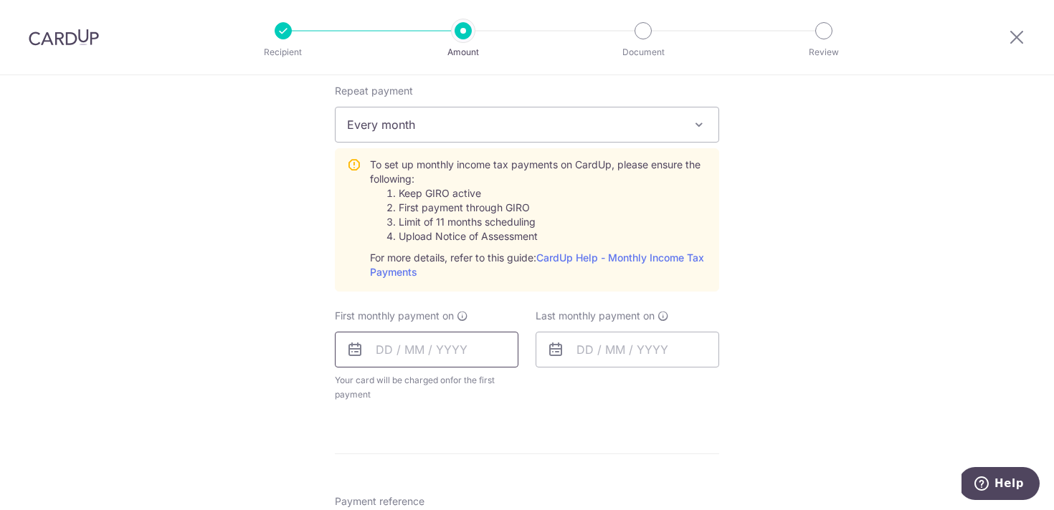
click at [416, 344] on input "text" at bounding box center [427, 350] width 184 height 36
click at [503, 505] on link "19" at bounding box center [507, 508] width 23 height 23
type input "19/09/2025"
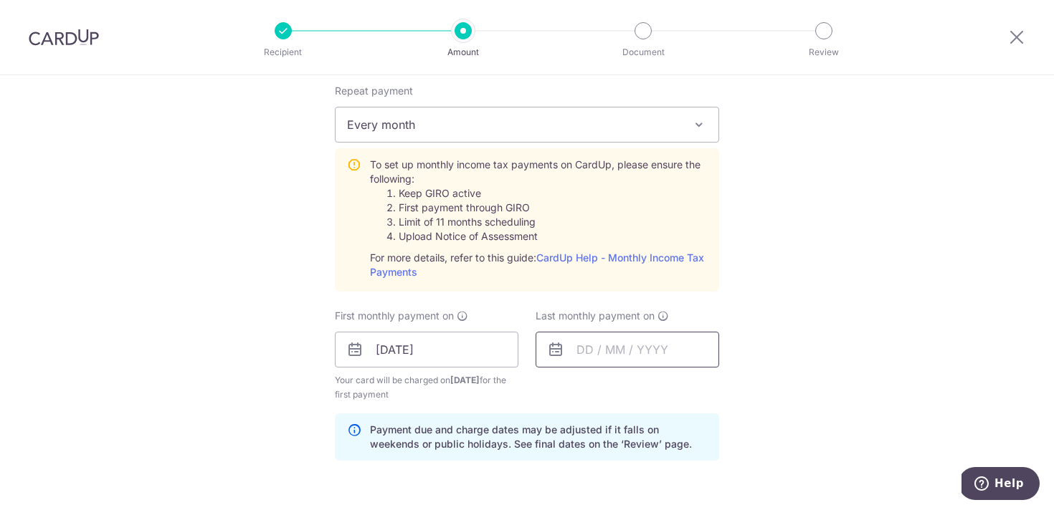
click at [629, 350] on input "text" at bounding box center [627, 350] width 184 height 36
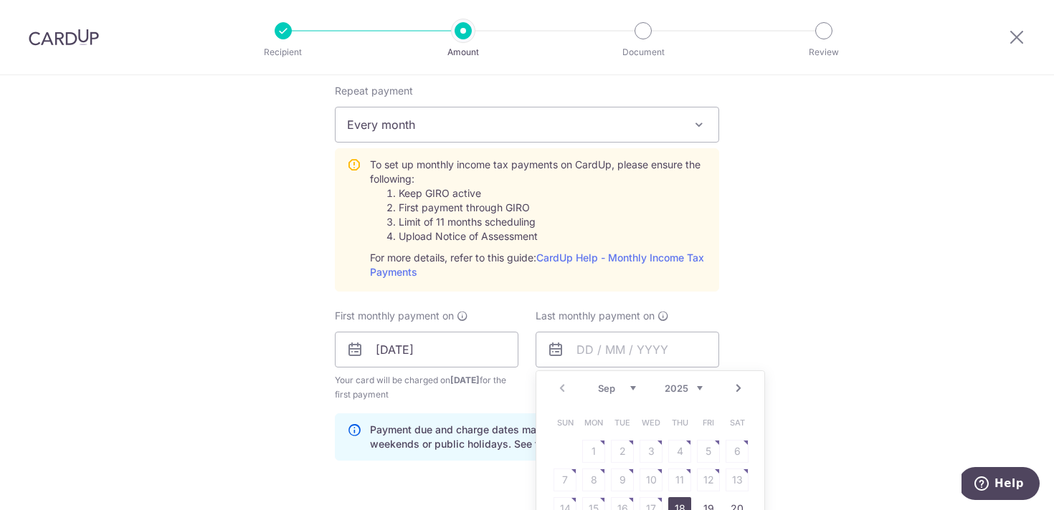
click at [741, 390] on link "Next" at bounding box center [738, 388] width 17 height 17
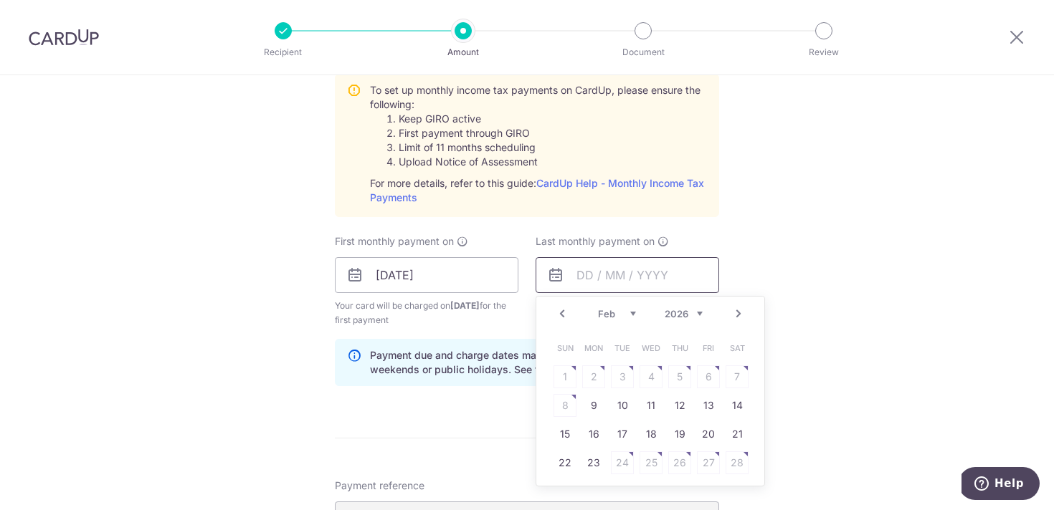
scroll to position [695, 0]
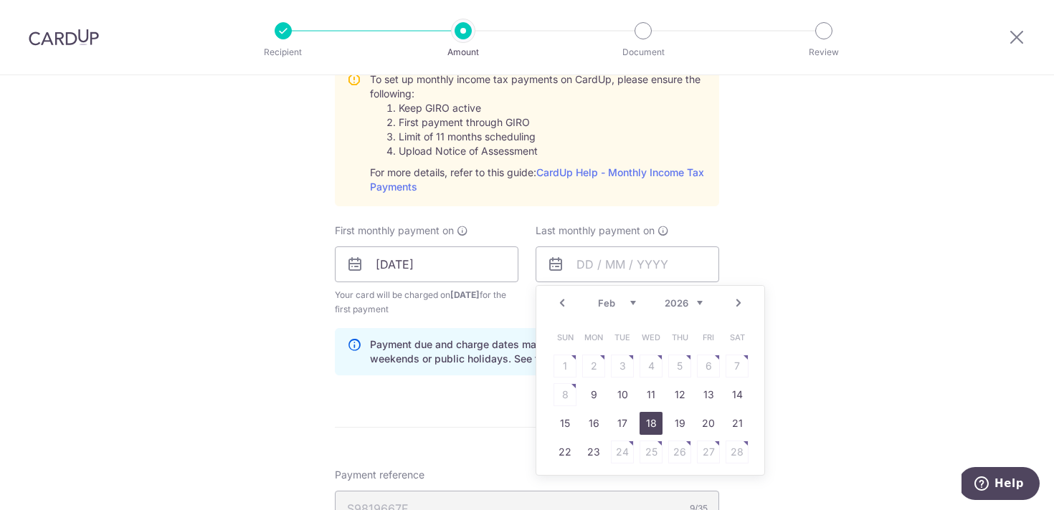
click at [652, 420] on link "18" at bounding box center [650, 423] width 23 height 23
type input "18/02/2026"
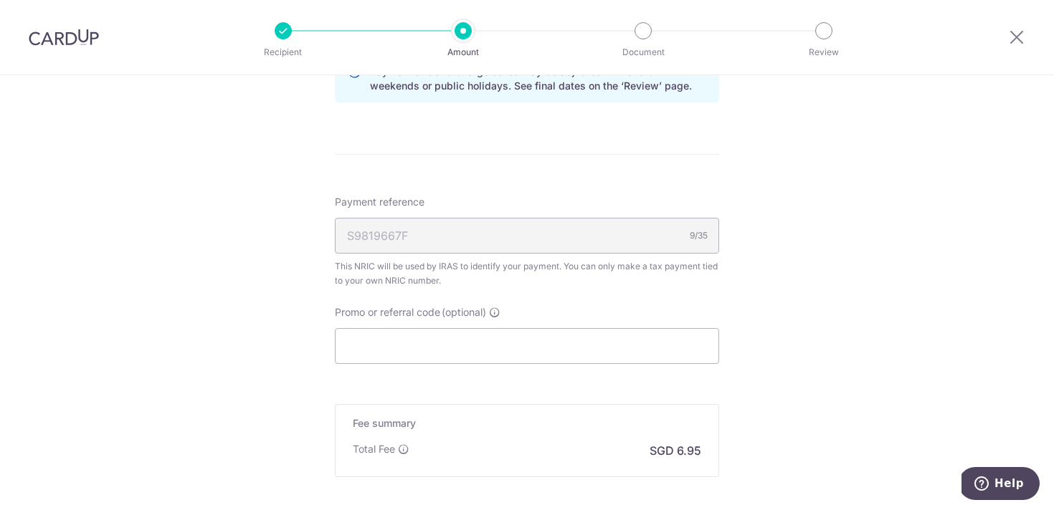
scroll to position [983, 0]
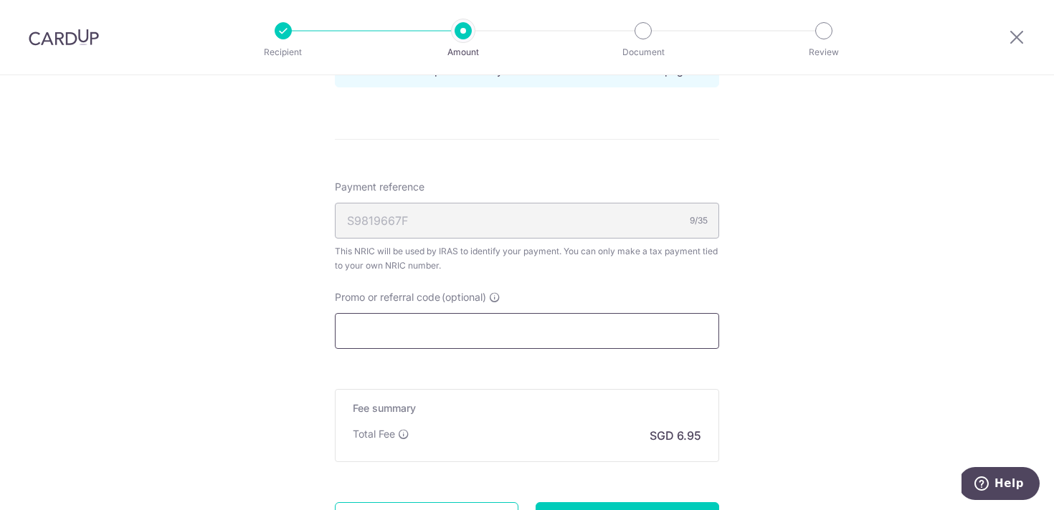
click at [592, 321] on input "Promo or referral code (optional)" at bounding box center [527, 331] width 384 height 36
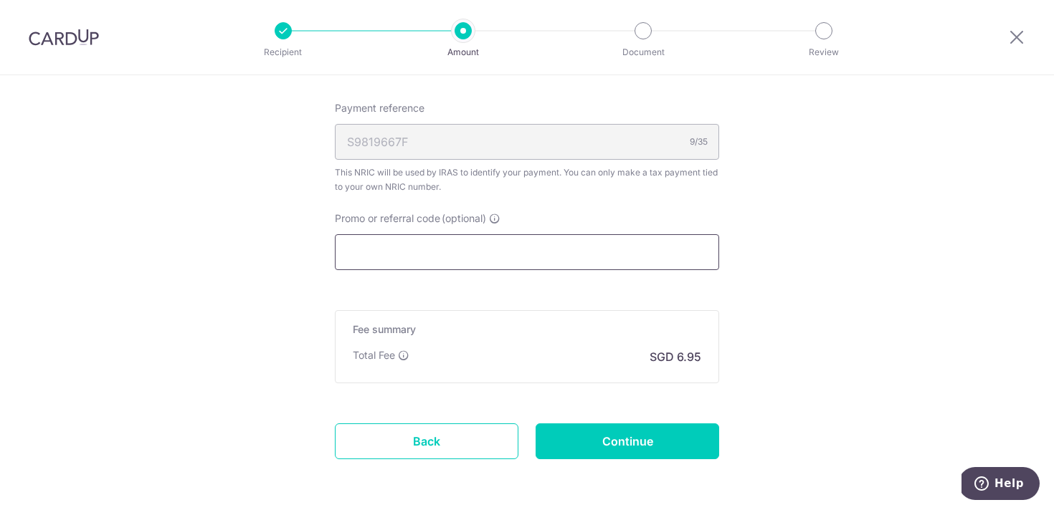
scroll to position [1067, 0]
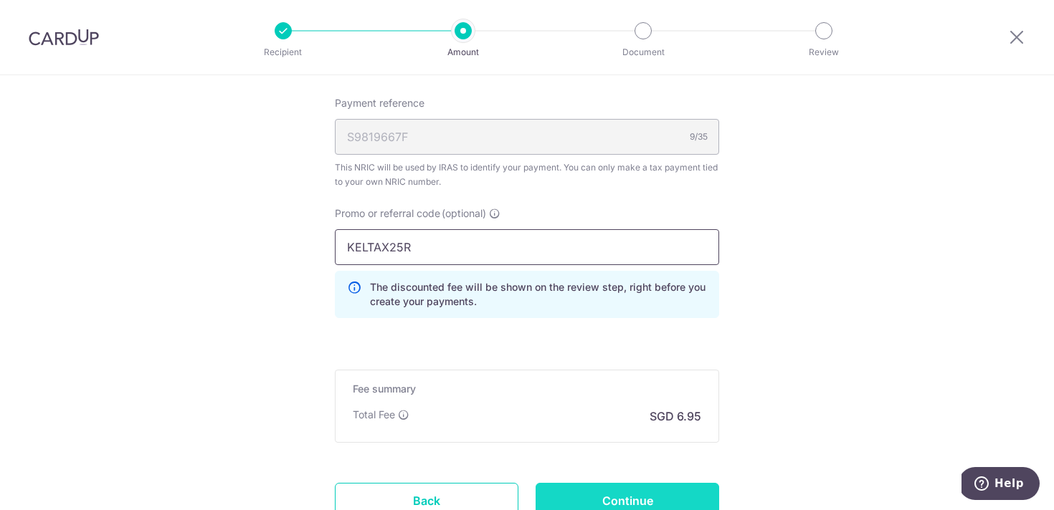
type input "KELTAX25R"
click at [644, 492] on input "Continue" at bounding box center [627, 501] width 184 height 36
type input "Create Schedule"
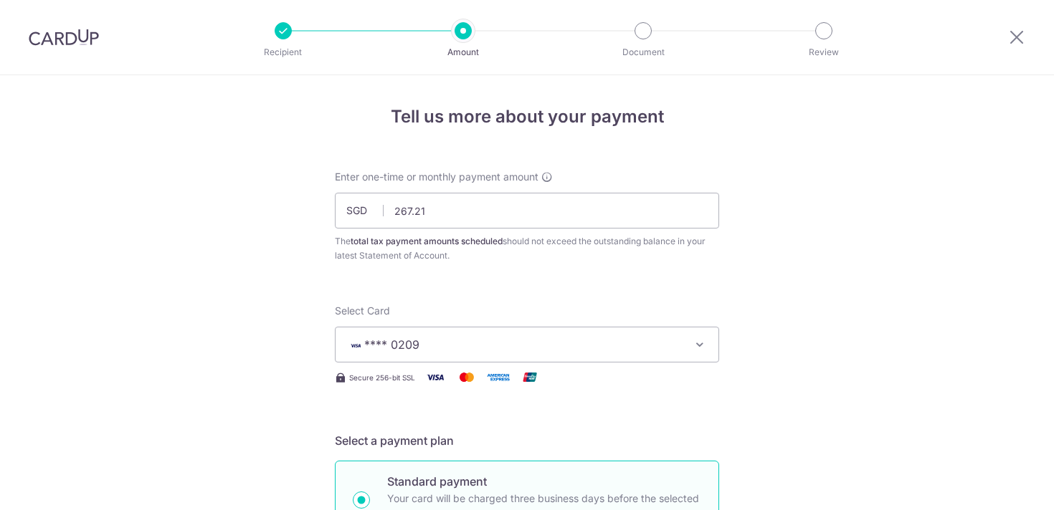
scroll to position [981, 0]
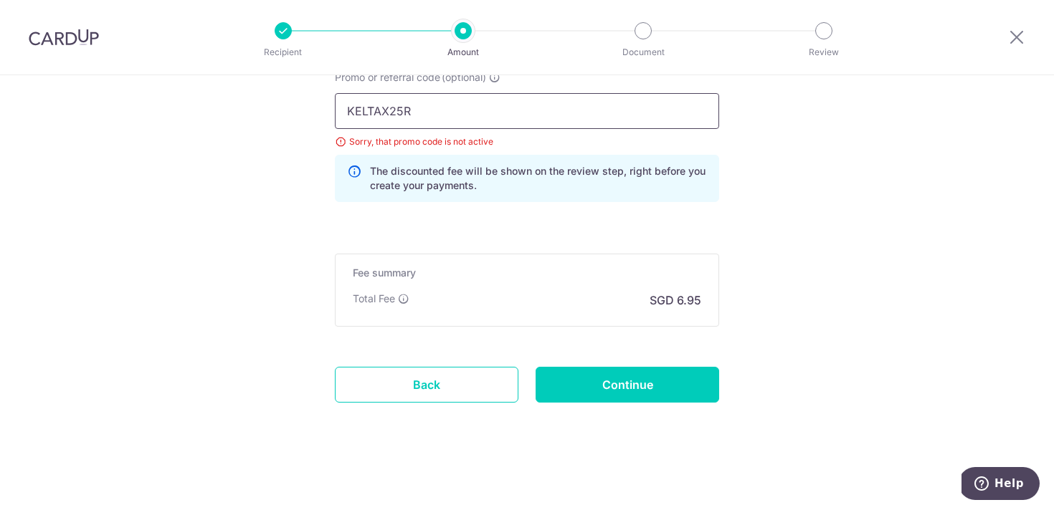
drag, startPoint x: 546, startPoint y: 127, endPoint x: 224, endPoint y: 124, distance: 322.6
drag, startPoint x: 424, startPoint y: 103, endPoint x: 150, endPoint y: 105, distance: 273.8
type input "K"
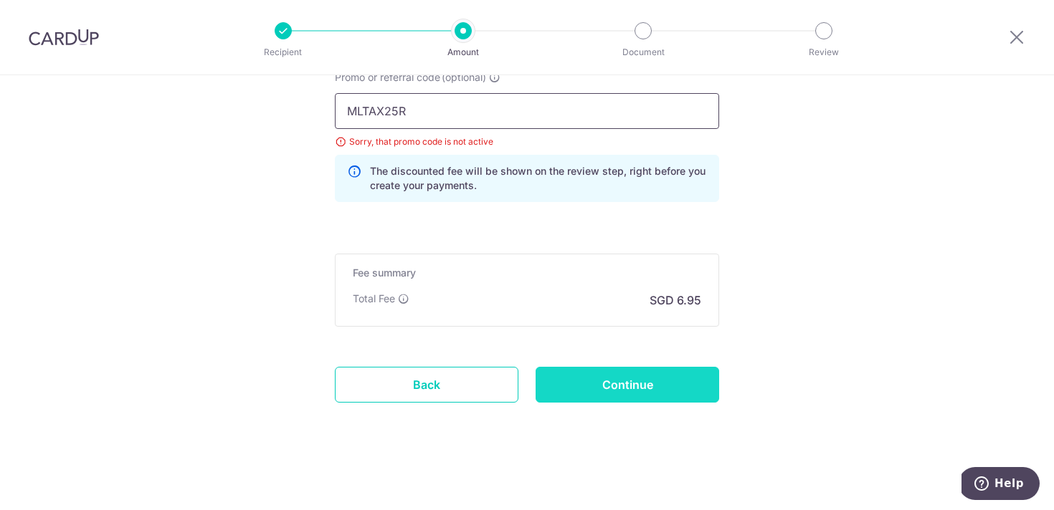
type input "MLTAX25R"
click at [591, 376] on input "Continue" at bounding box center [627, 385] width 184 height 36
type input "Update Schedule"
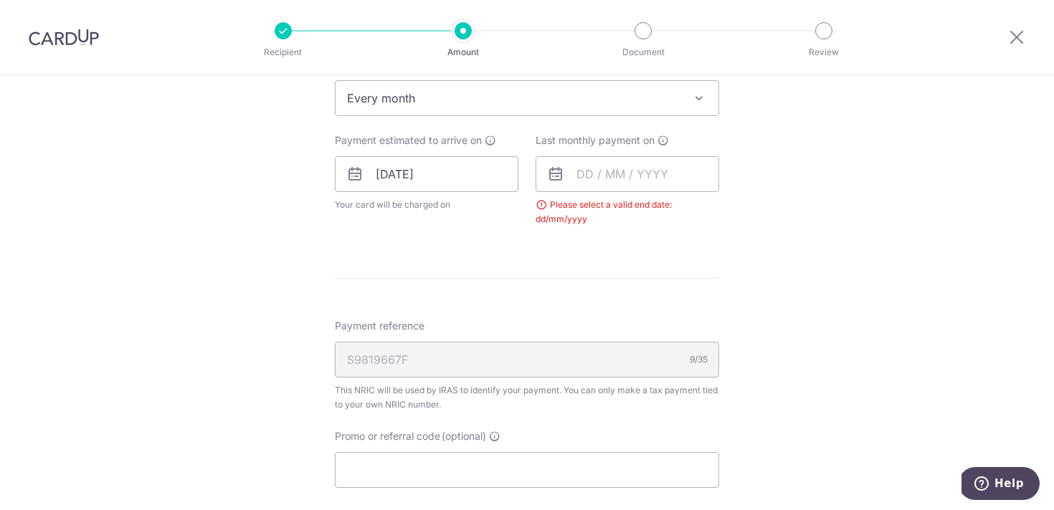
scroll to position [631, 0]
click at [684, 188] on input "text" at bounding box center [627, 179] width 184 height 36
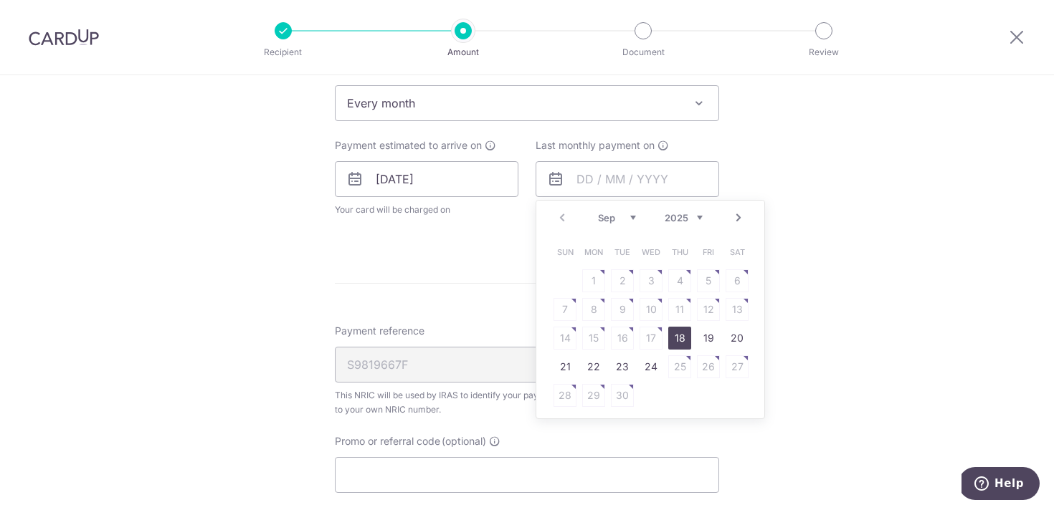
click at [675, 220] on select "2025 2026" at bounding box center [684, 217] width 38 height 11
click at [615, 216] on select "Jan Feb Mar Apr May Jun [DATE] Aug Sep Oct" at bounding box center [617, 217] width 38 height 11
click at [653, 335] on link "18" at bounding box center [650, 338] width 23 height 23
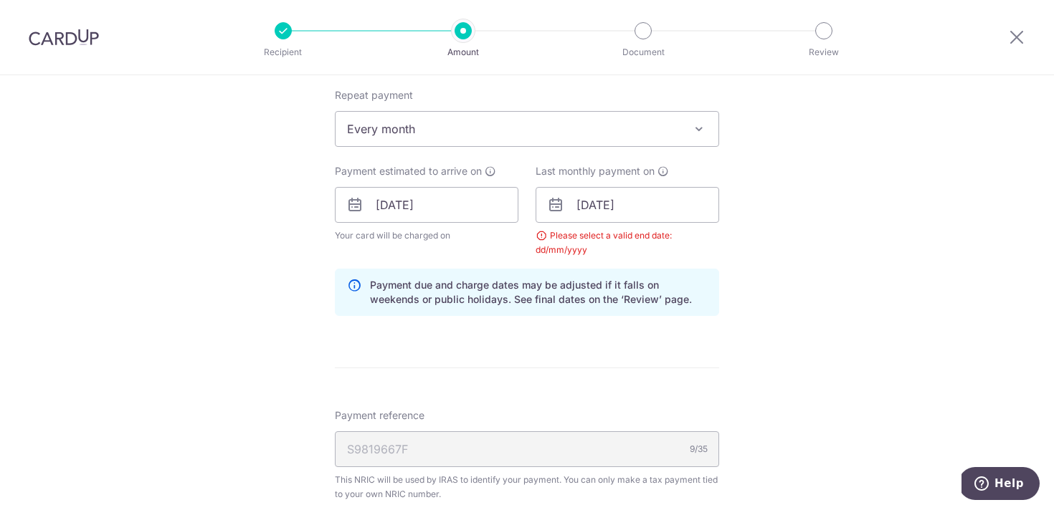
scroll to position [607, 0]
click at [700, 351] on form "Enter one-time or monthly payment amount SGD 267.21 267.21 The total tax paymen…" at bounding box center [527, 184] width 384 height 1242
click at [619, 201] on input "18/02/2026" at bounding box center [627, 203] width 184 height 36
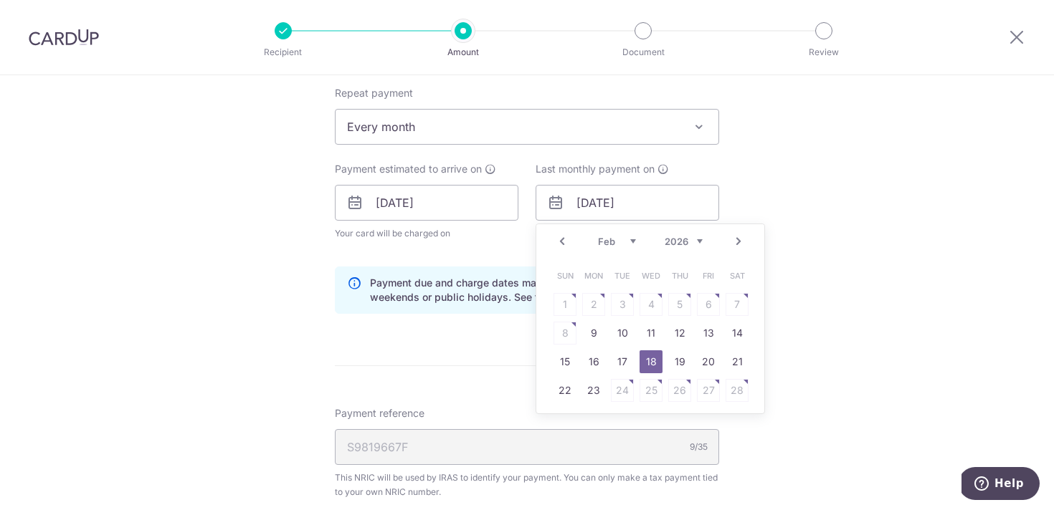
click at [651, 361] on link "18" at bounding box center [650, 362] width 23 height 23
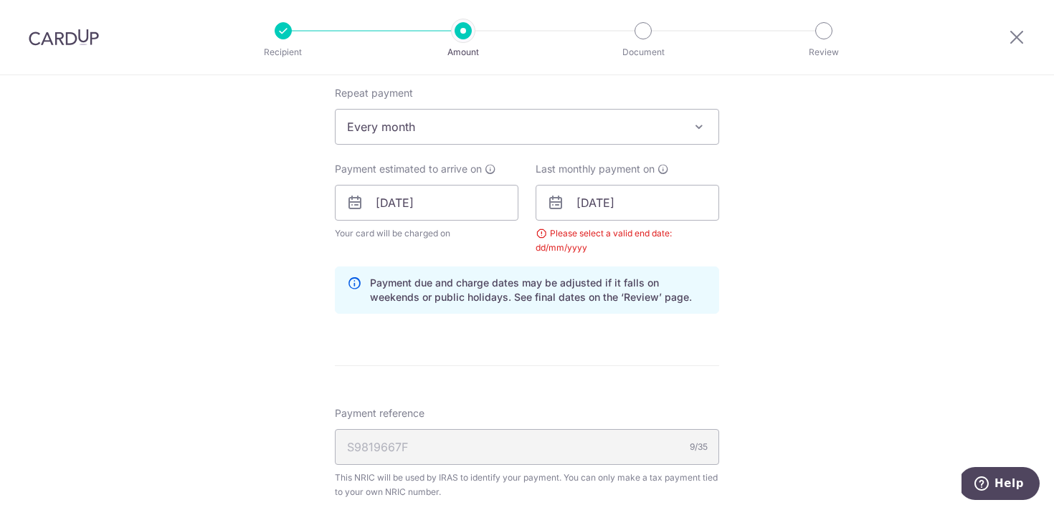
click at [747, 313] on div "Tell us more about your payment Enter one-time or monthly payment amount SGD 26…" at bounding box center [527, 170] width 1054 height 1404
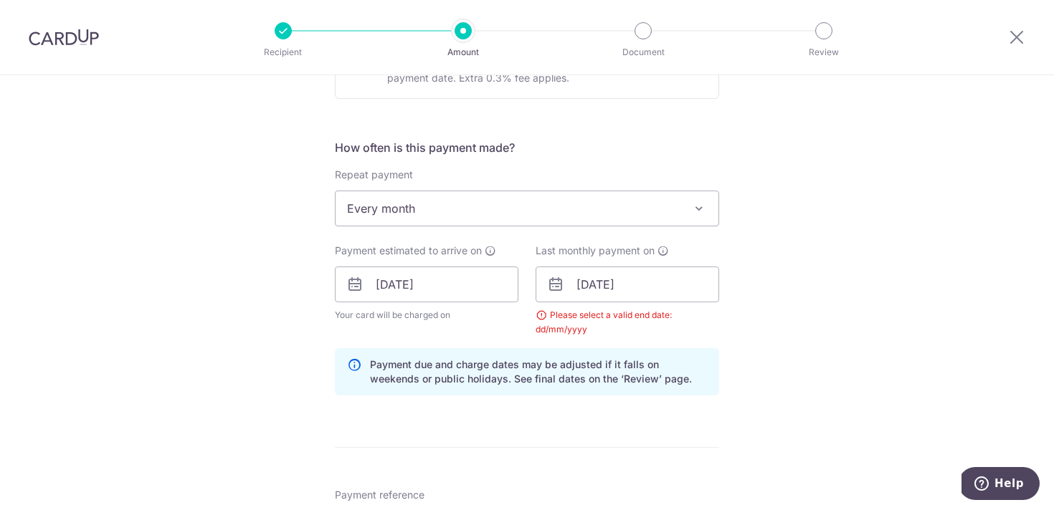
scroll to position [523, 0]
click at [638, 284] on input "18/02/2026" at bounding box center [627, 288] width 184 height 36
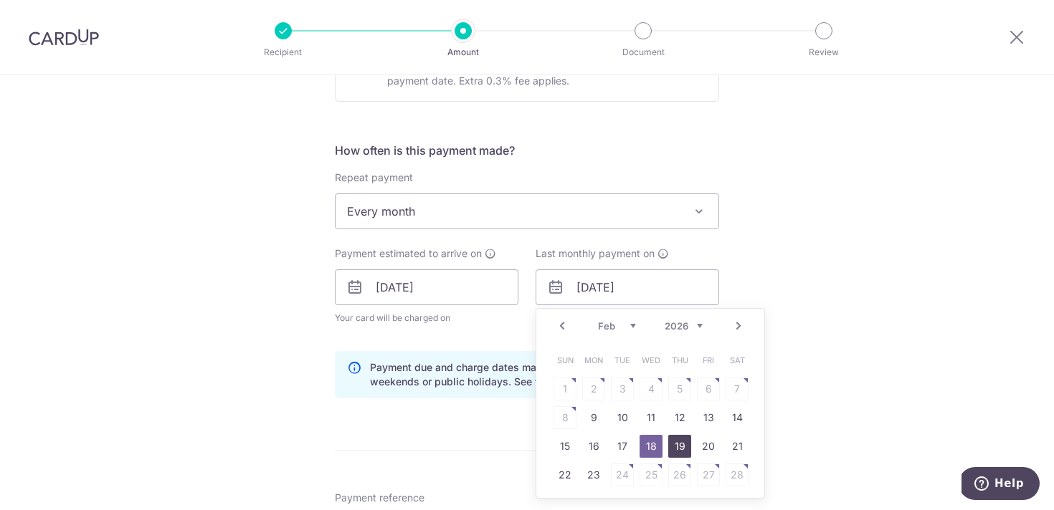
click at [676, 448] on link "19" at bounding box center [679, 446] width 23 height 23
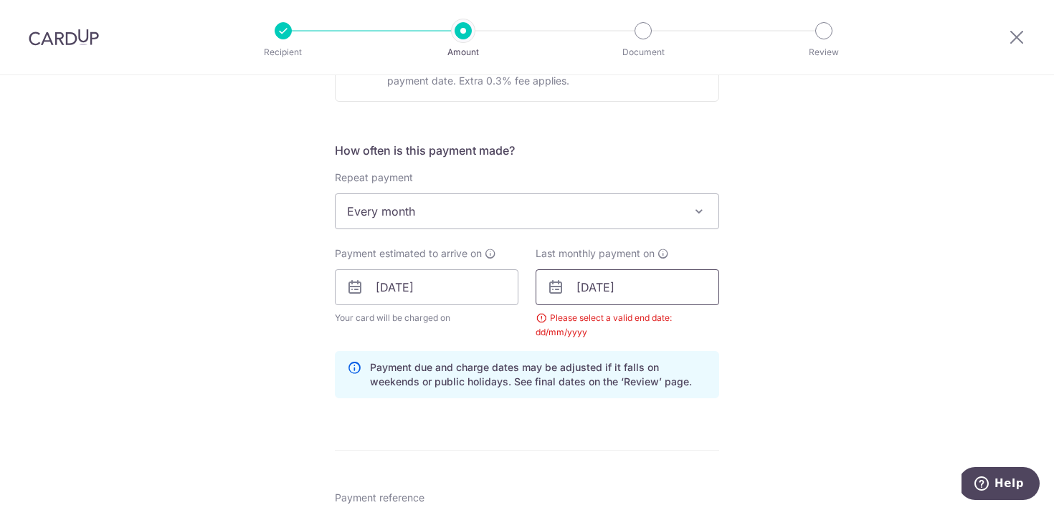
click at [645, 295] on input "19/02/2026" at bounding box center [627, 288] width 184 height 36
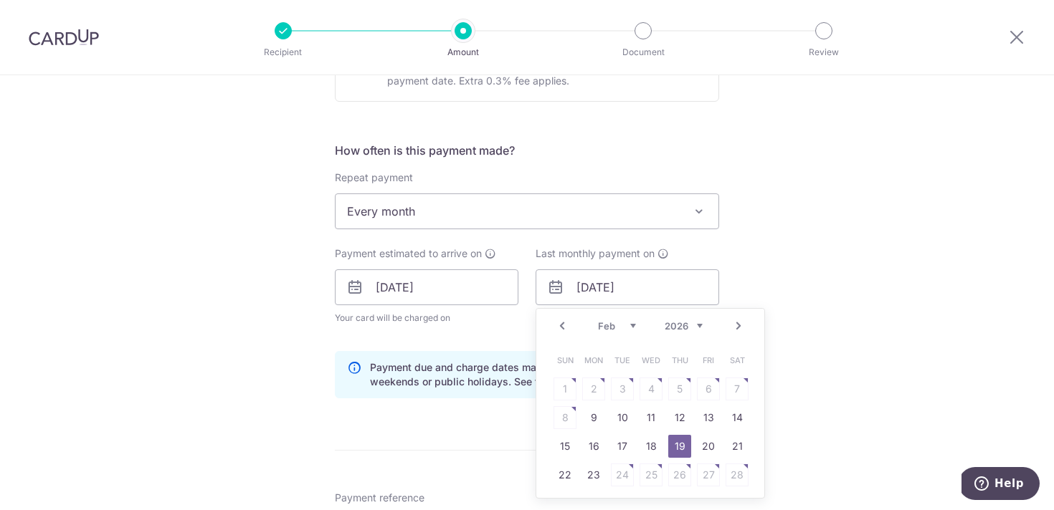
click at [696, 330] on select "2025 2026" at bounding box center [684, 325] width 38 height 11
click at [646, 444] on table "Sun Mon Tue Wed Thu Fri Sat 1 2 3 4 5 6 7 8 9 10 11 12 13 14 15 16 17 18 19 20 …" at bounding box center [651, 432] width 201 height 172
click at [738, 331] on link "Next" at bounding box center [738, 326] width 17 height 17
click at [738, 330] on link "Next" at bounding box center [738, 326] width 17 height 17
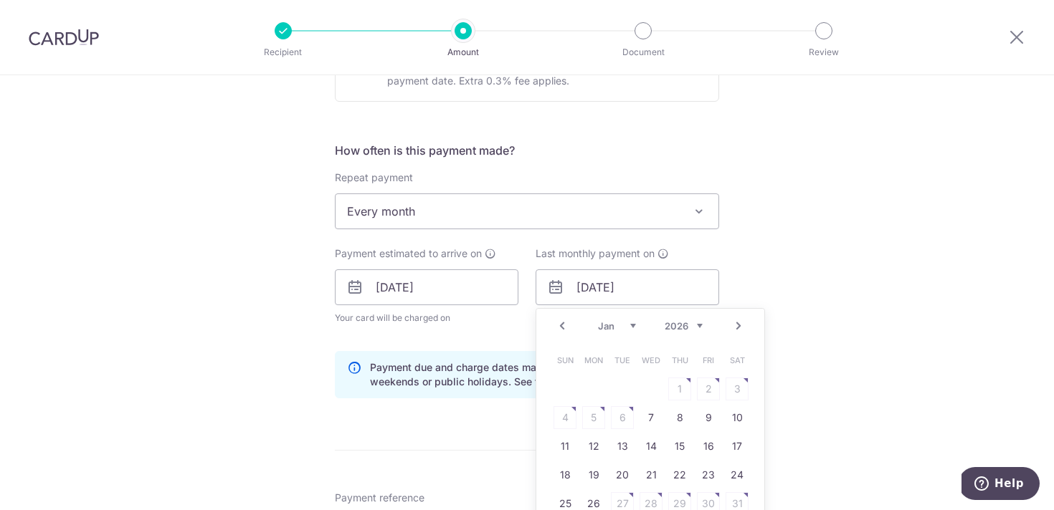
click at [738, 330] on link "Next" at bounding box center [738, 326] width 17 height 17
click at [569, 330] on link "Prev" at bounding box center [561, 326] width 17 height 17
click at [594, 472] on link "23" at bounding box center [593, 475] width 23 height 23
type input "[DATE]"
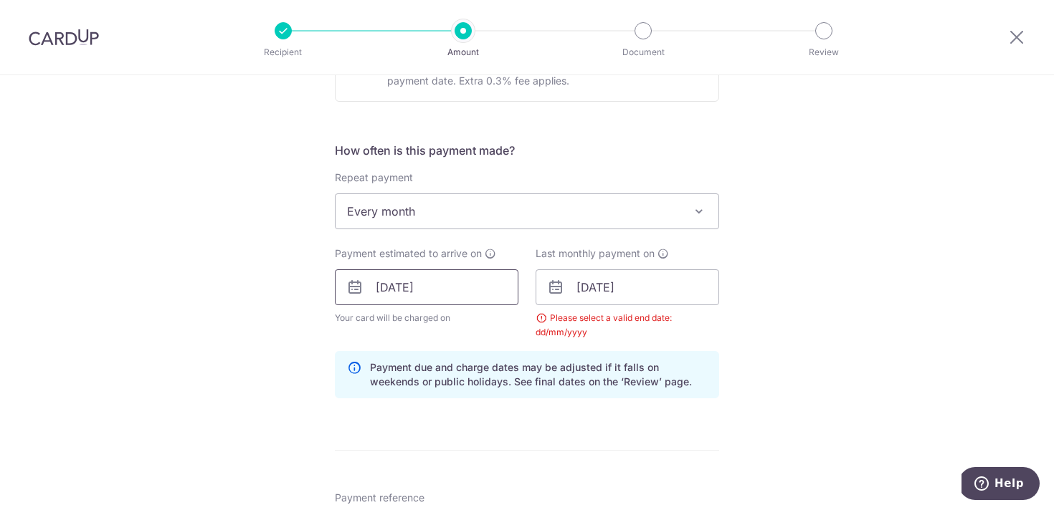
click at [453, 285] on input "19/09/2025" at bounding box center [427, 288] width 184 height 36
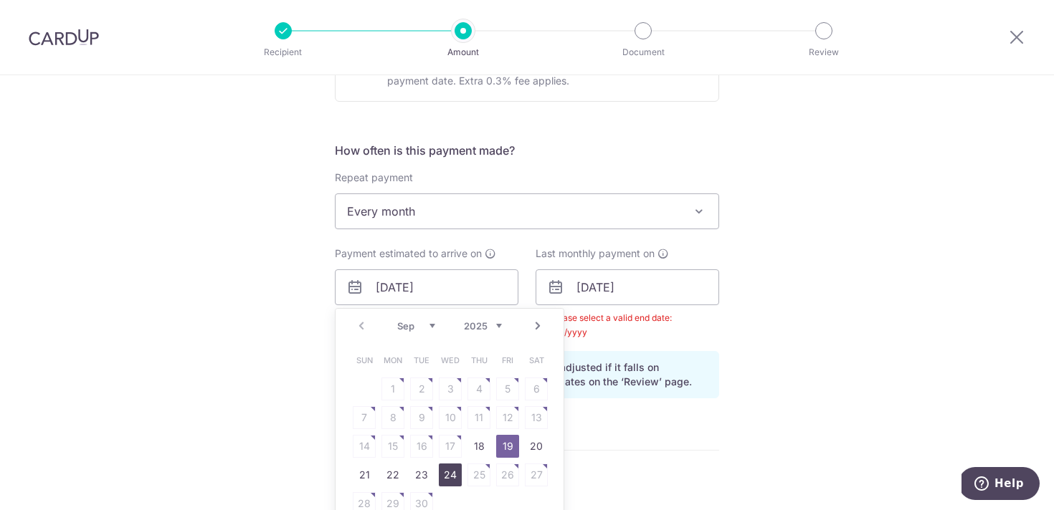
click at [449, 470] on link "24" at bounding box center [450, 475] width 23 height 23
type input "[DATE]"
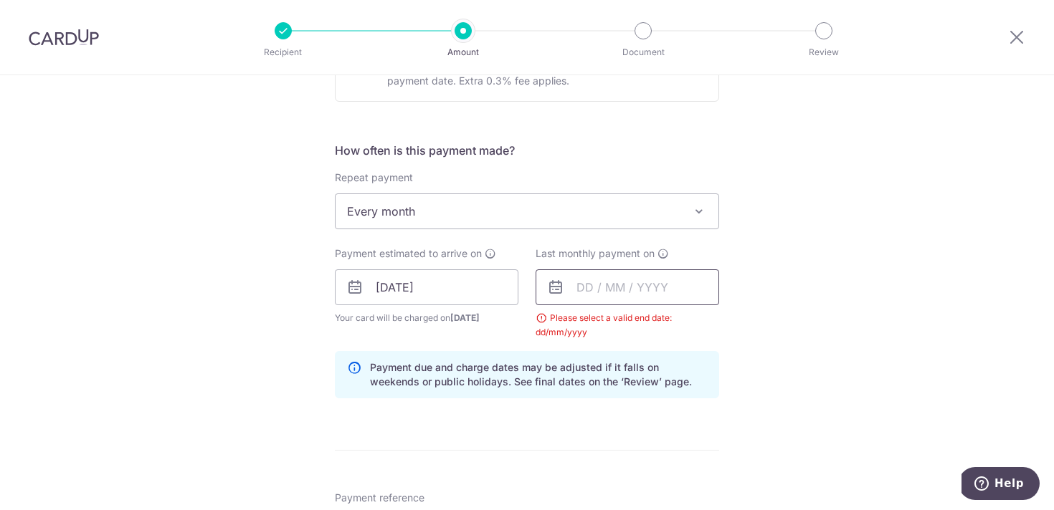
click at [650, 296] on input "text" at bounding box center [627, 288] width 184 height 36
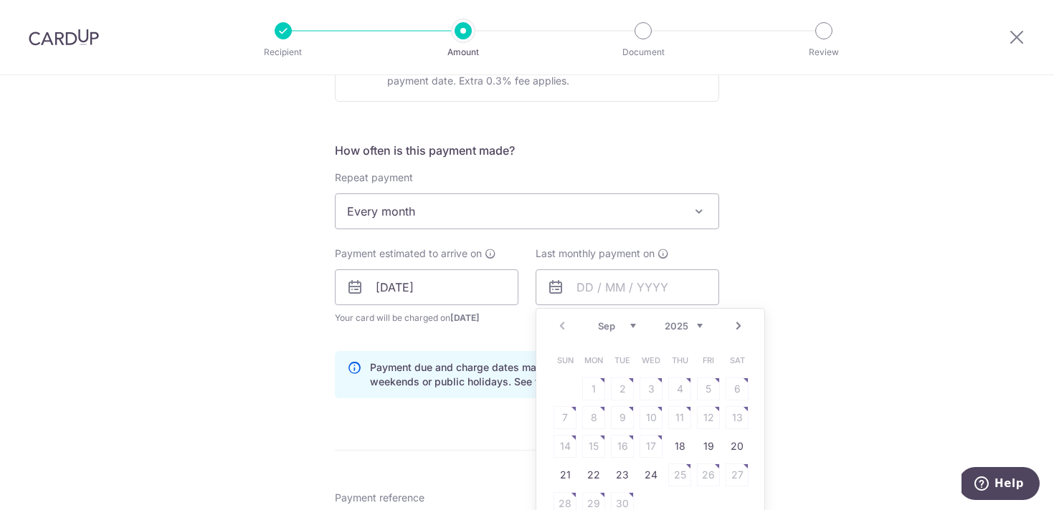
click at [741, 333] on link "Next" at bounding box center [738, 326] width 17 height 17
click at [741, 330] on link "Next" at bounding box center [738, 326] width 17 height 17
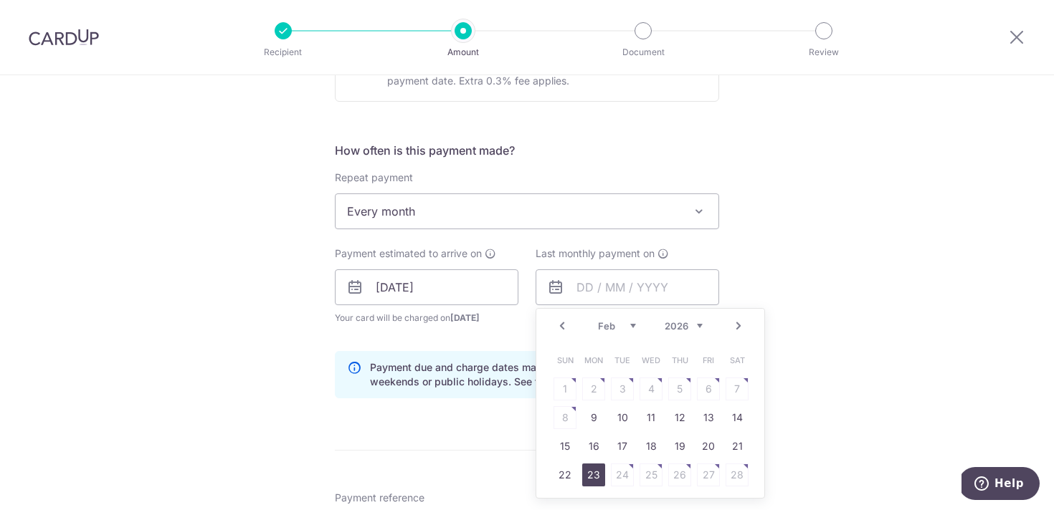
click at [596, 477] on link "23" at bounding box center [593, 475] width 23 height 23
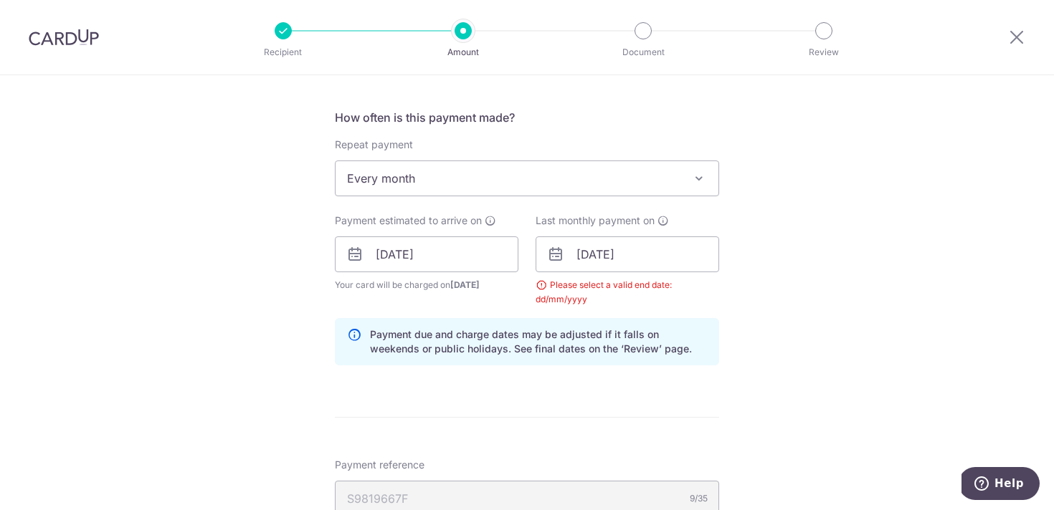
scroll to position [575, 0]
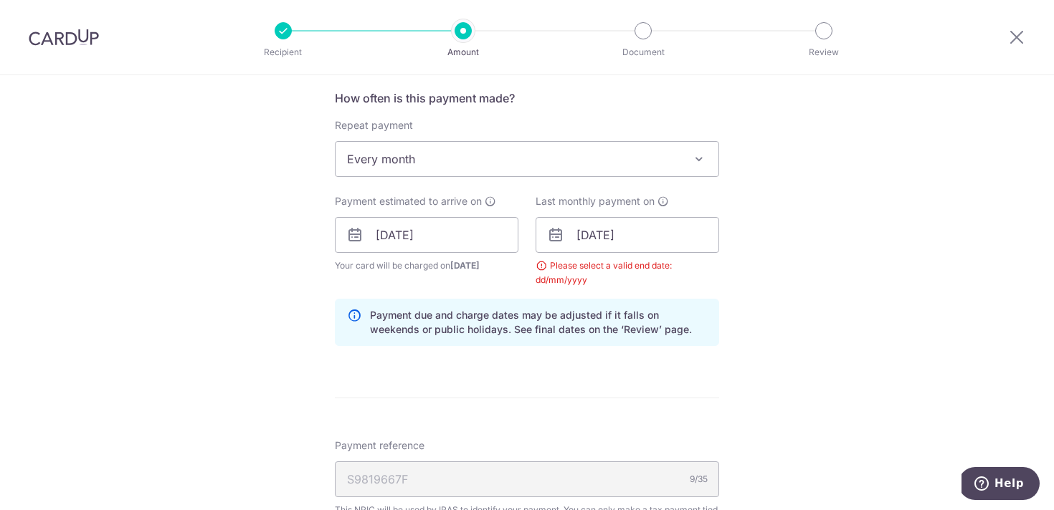
click at [667, 165] on span "Every month" at bounding box center [526, 159] width 383 height 34
click at [614, 232] on input "[DATE]" at bounding box center [627, 235] width 184 height 36
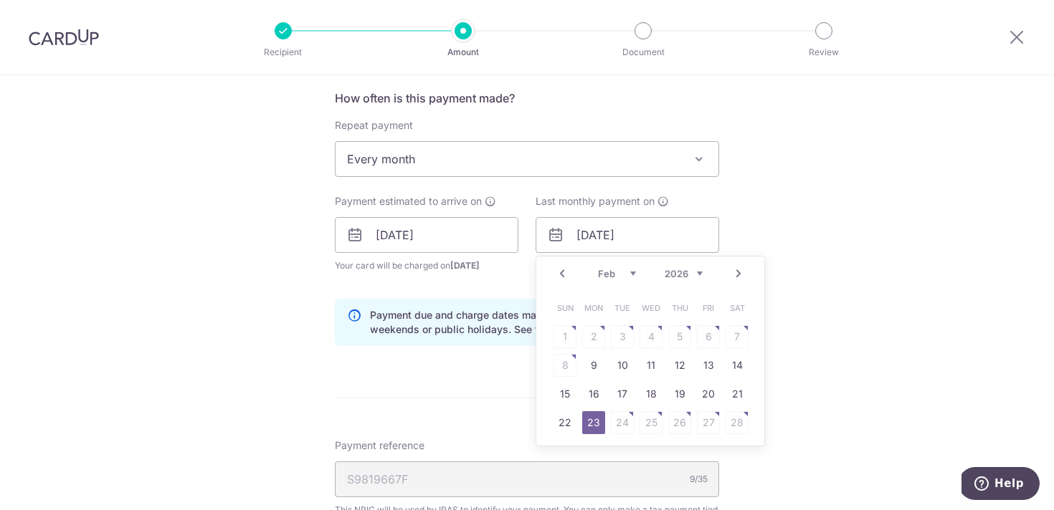
click at [591, 431] on link "23" at bounding box center [593, 422] width 23 height 23
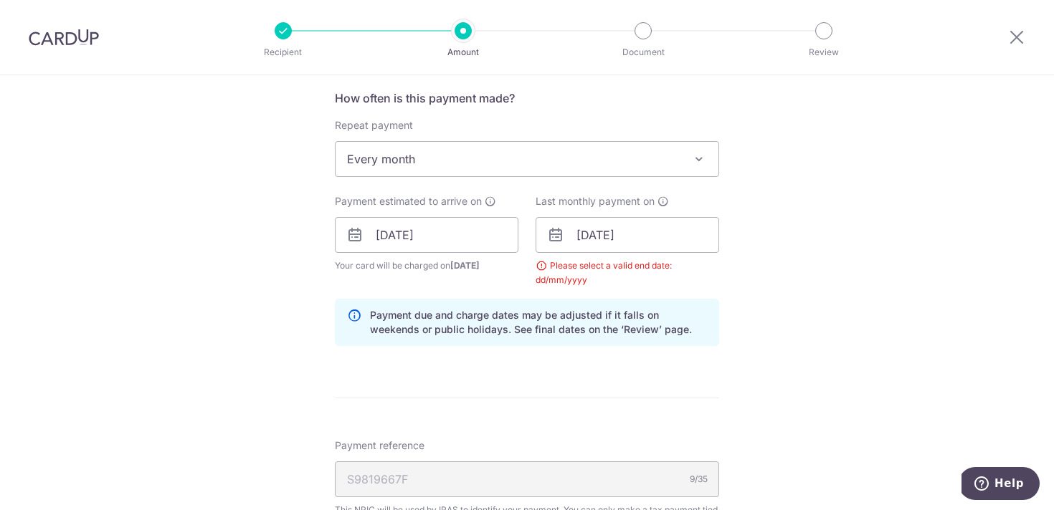
click at [647, 211] on div "Last monthly payment on 23/02/2026 Prev Next Jan Feb Mar Apr May Jun Jul Aug Se…" at bounding box center [627, 240] width 184 height 93
click at [642, 226] on input "[DATE]" at bounding box center [627, 235] width 184 height 36
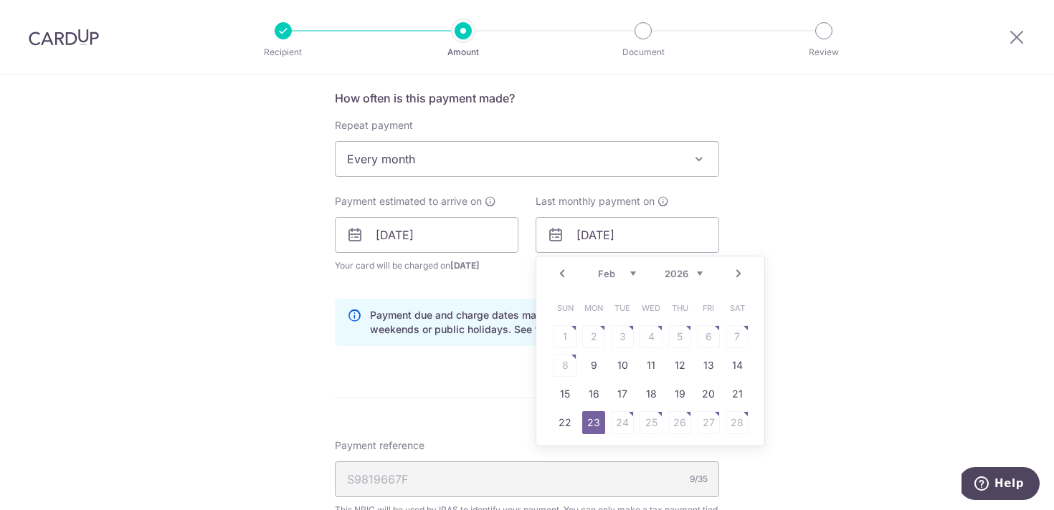
click at [571, 270] on div "Prev Next Jan Feb Mar Apr May Jun Jul Aug Sep Oct 2025 2026" at bounding box center [650, 274] width 228 height 34
click at [561, 275] on link "Prev" at bounding box center [561, 273] width 17 height 17
click at [593, 451] on link "26" at bounding box center [593, 451] width 23 height 23
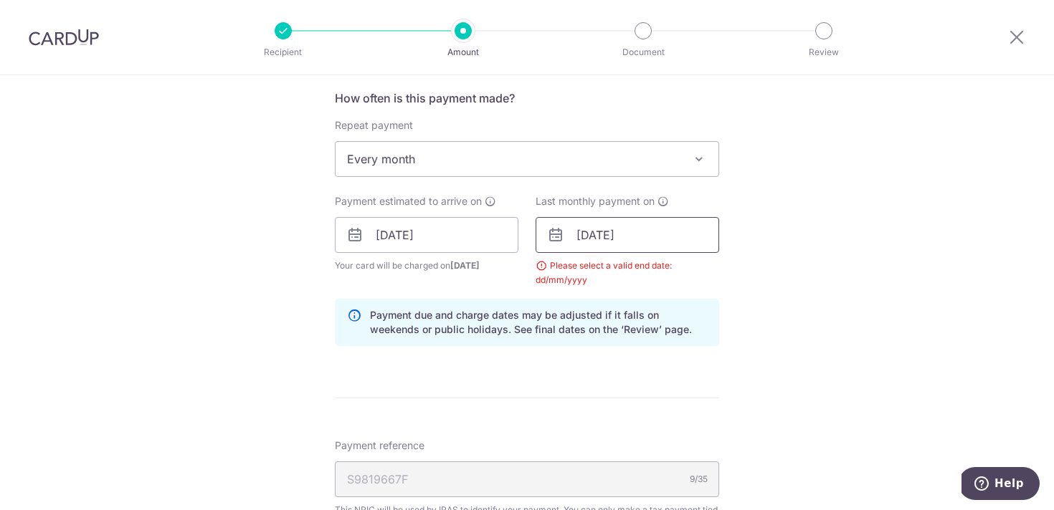
click at [670, 238] on input "26/01/2026" at bounding box center [627, 235] width 184 height 36
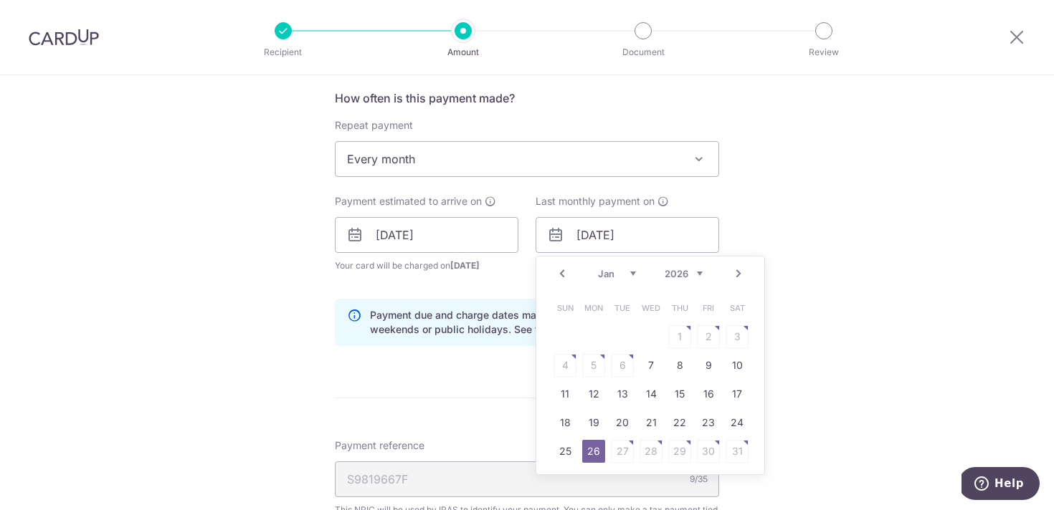
click at [563, 280] on link "Prev" at bounding box center [561, 273] width 17 height 17
click at [591, 414] on link "22" at bounding box center [593, 422] width 23 height 23
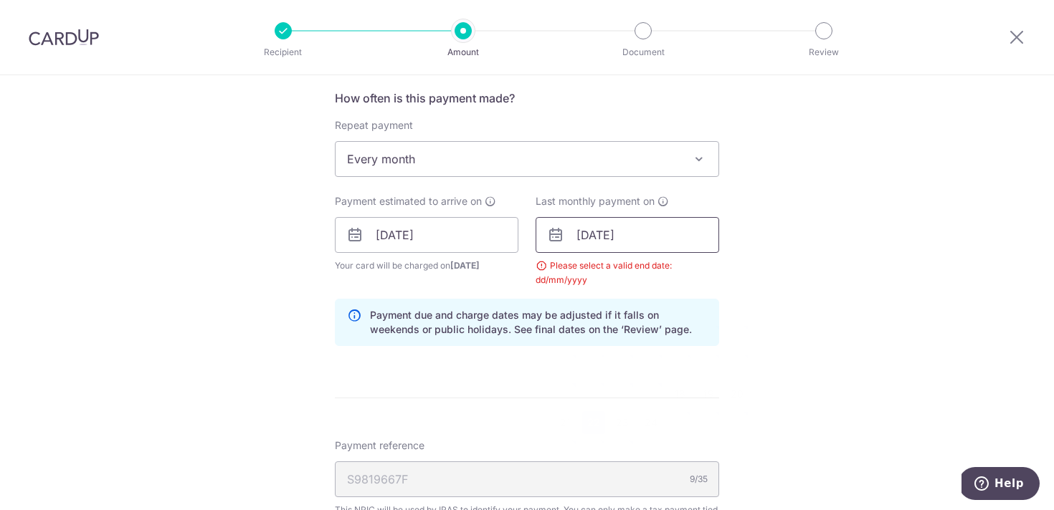
click at [683, 245] on input "22/09/2025" at bounding box center [627, 235] width 184 height 36
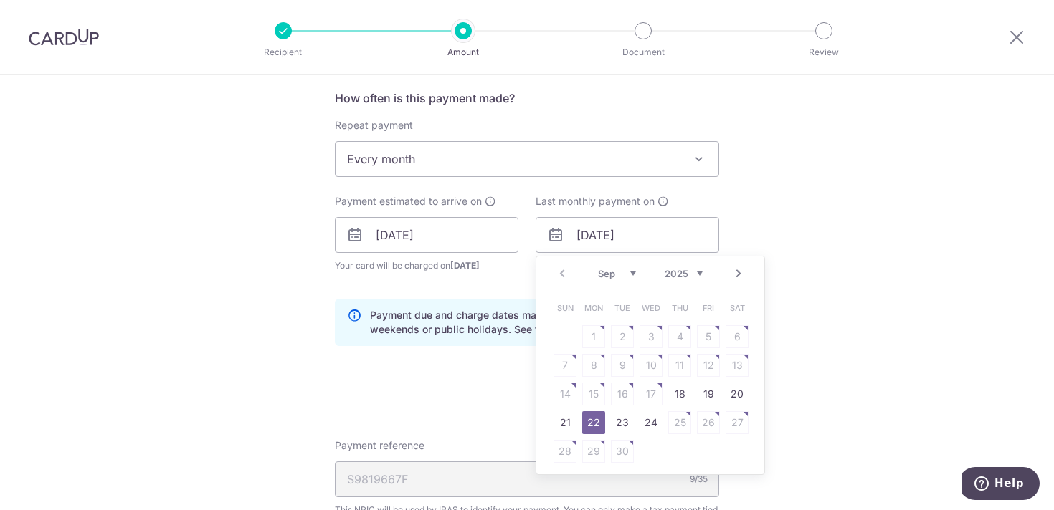
click at [741, 282] on div "Prev Next Sep Oct Nov Dec 2025 2026" at bounding box center [650, 274] width 228 height 34
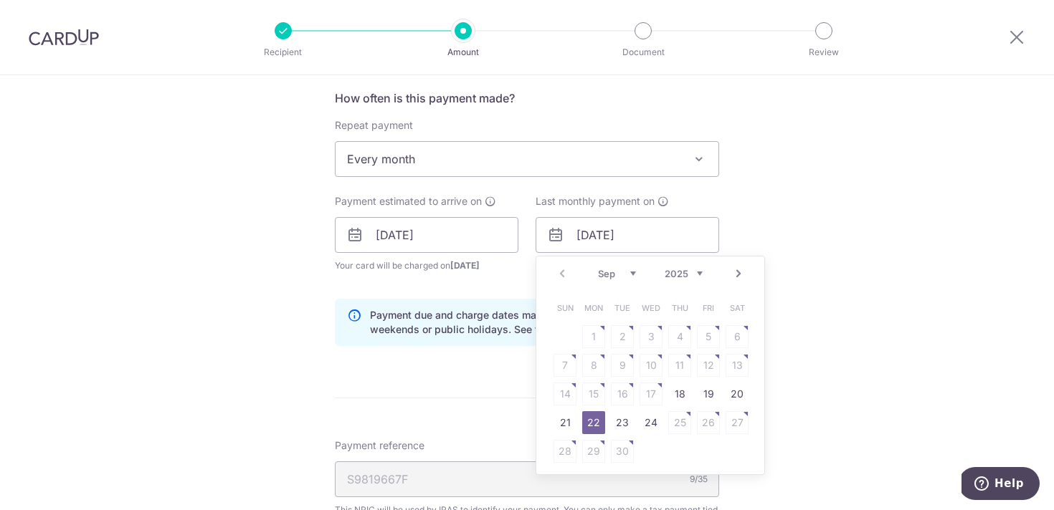
click at [741, 282] on div "Prev Next Sep Oct Nov Dec 2025 2026" at bounding box center [650, 274] width 228 height 34
click at [741, 279] on link "Next" at bounding box center [738, 273] width 17 height 17
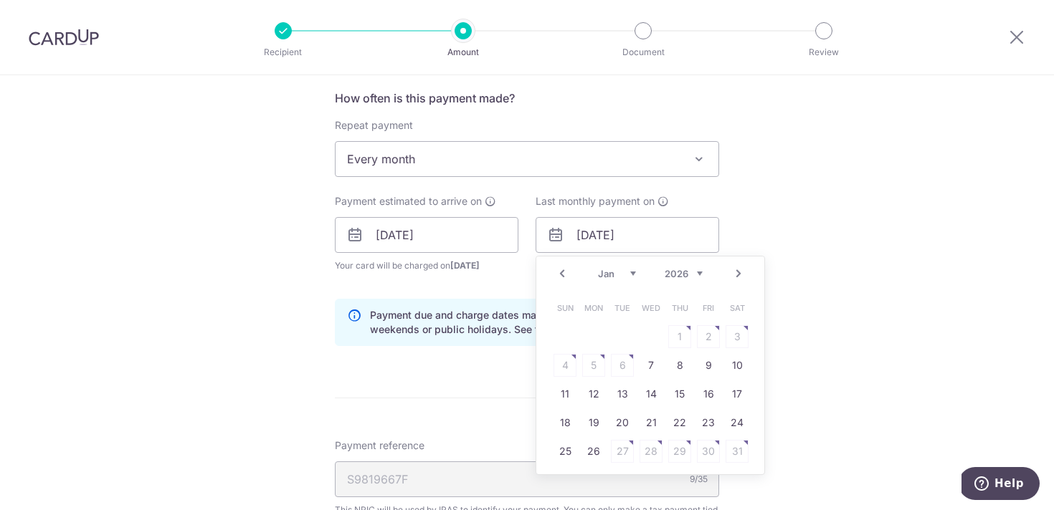
click at [741, 279] on link "Next" at bounding box center [738, 273] width 17 height 17
click at [604, 420] on link "23" at bounding box center [593, 422] width 23 height 23
type input "23/02/2026"
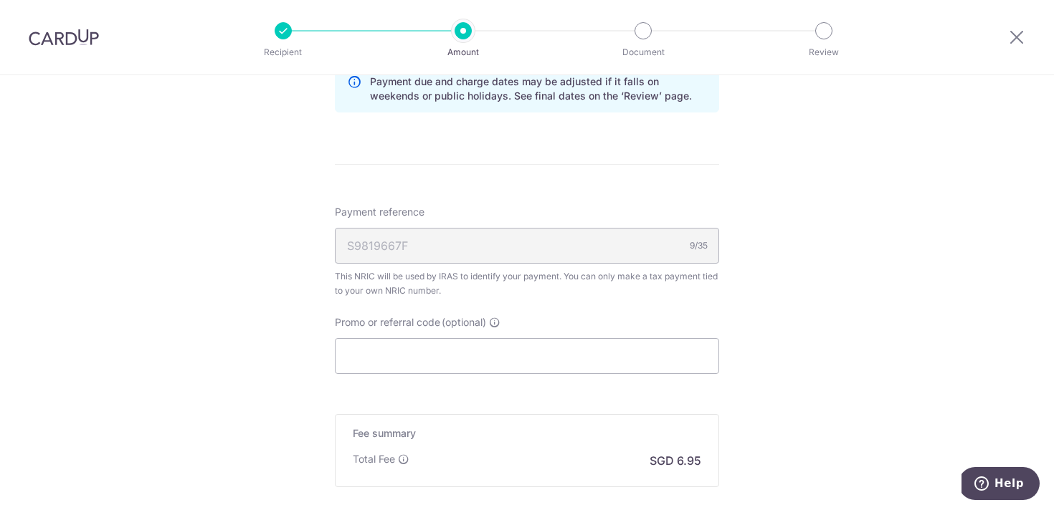
scroll to position [875, 0]
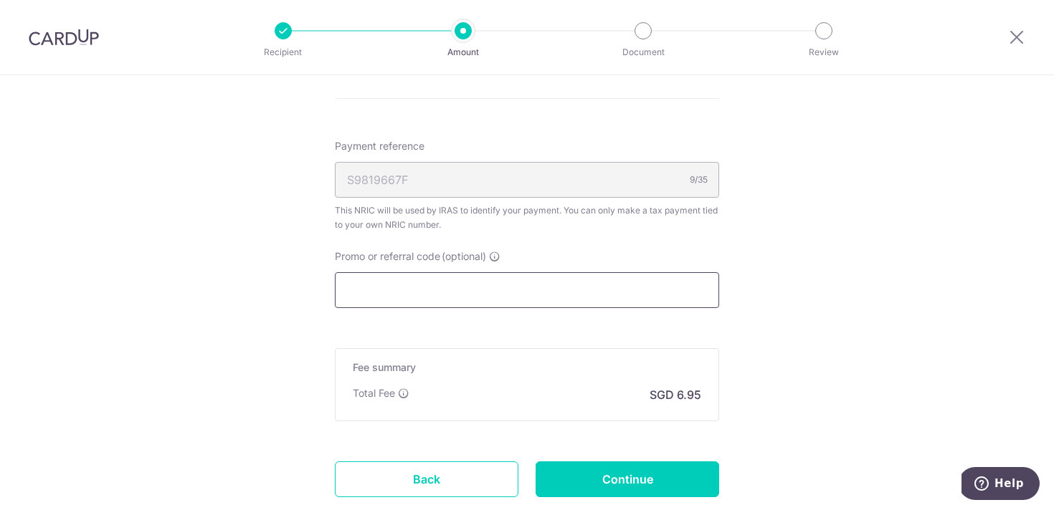
click at [561, 292] on input "Promo or referral code (optional)" at bounding box center [527, 290] width 384 height 36
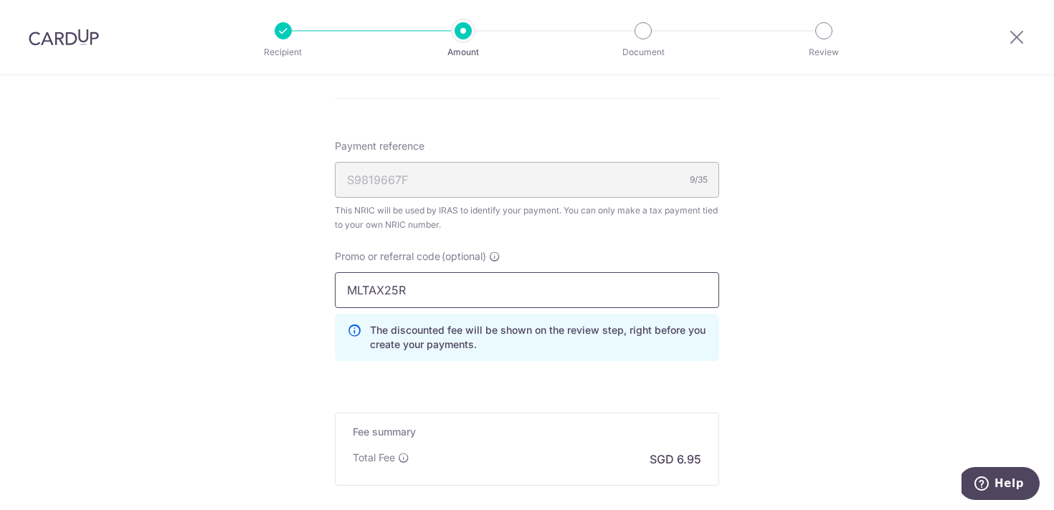
scroll to position [1034, 0]
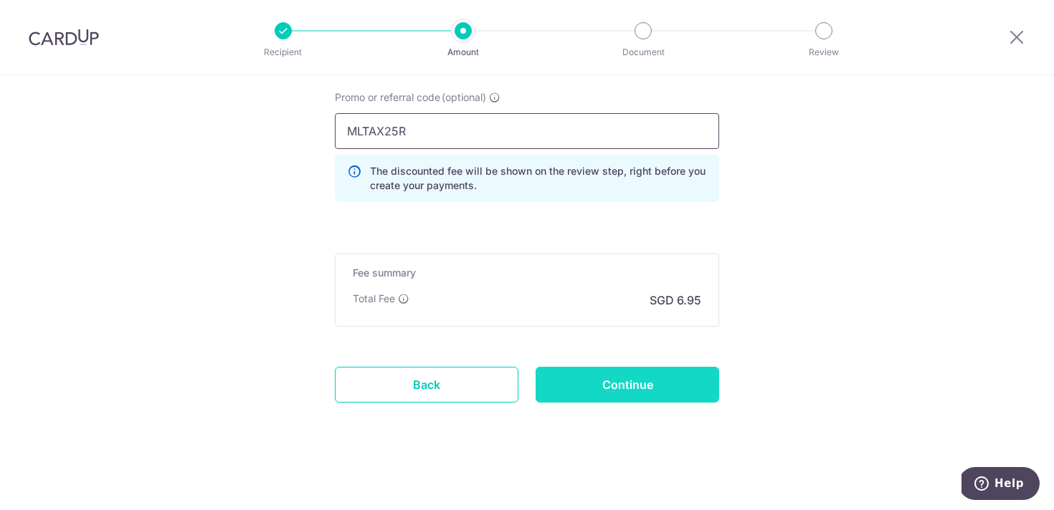
type input "MLTAX25R"
click at [632, 383] on input "Continue" at bounding box center [627, 385] width 184 height 36
type input "Update Schedule"
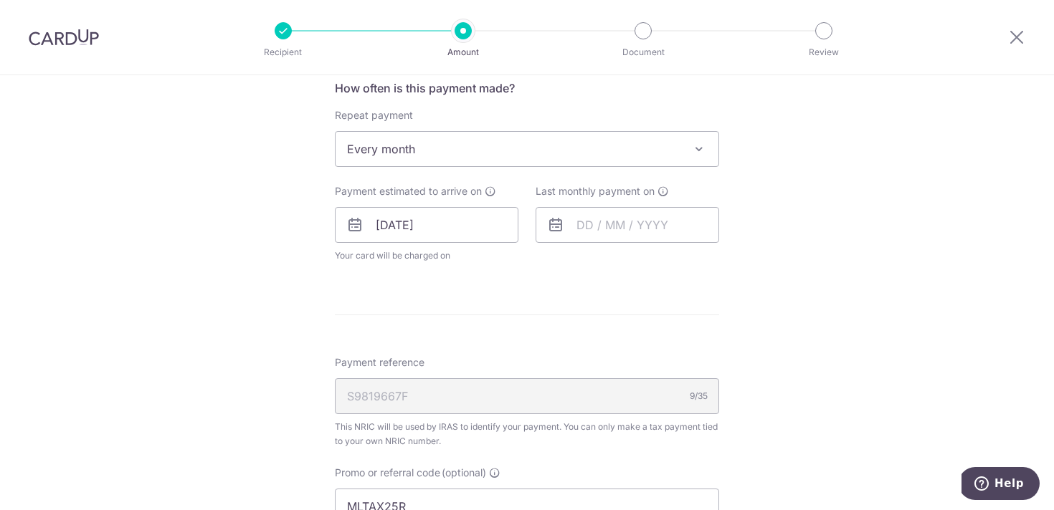
scroll to position [557, 0]
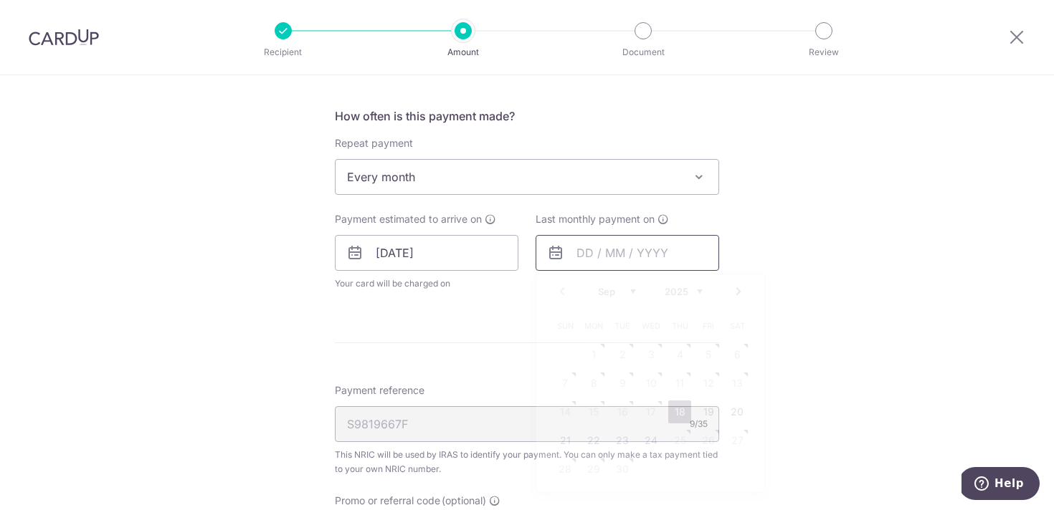
click at [665, 251] on input "text" at bounding box center [627, 253] width 184 height 36
click at [740, 295] on link "Next" at bounding box center [738, 291] width 17 height 17
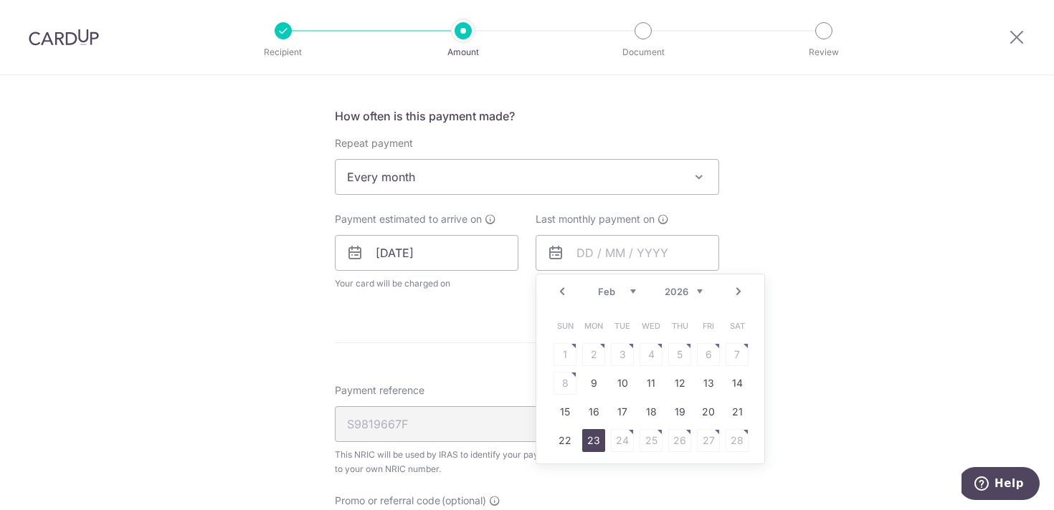
click at [597, 437] on link "23" at bounding box center [593, 440] width 23 height 23
type input "[DATE]"
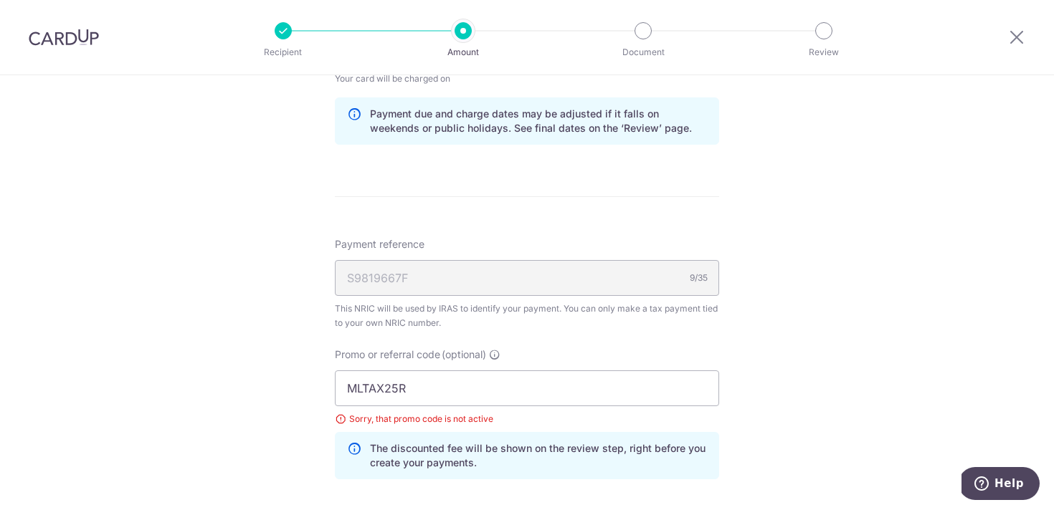
scroll to position [764, 0]
click at [521, 395] on input "MLTAX25R" at bounding box center [527, 386] width 384 height 36
type input "M"
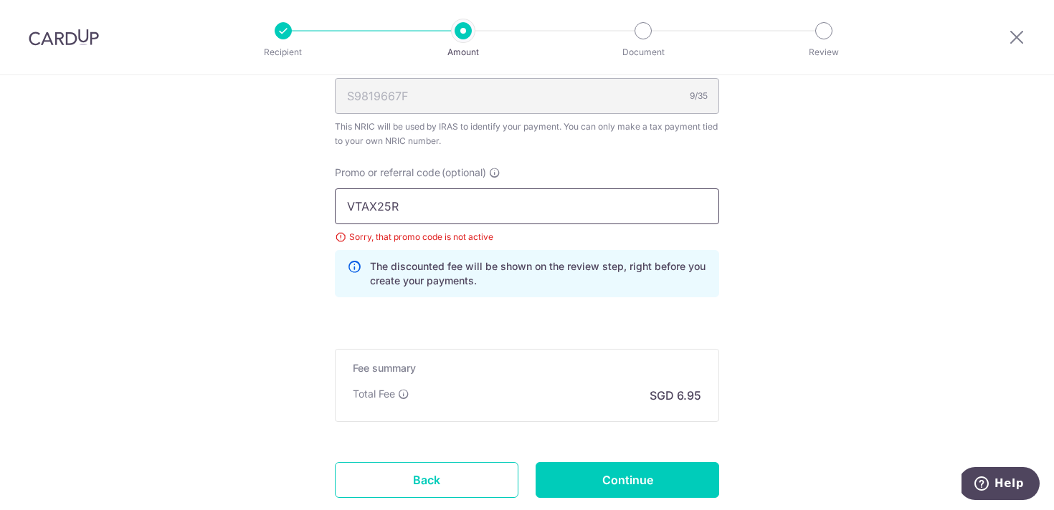
scroll to position [988, 0]
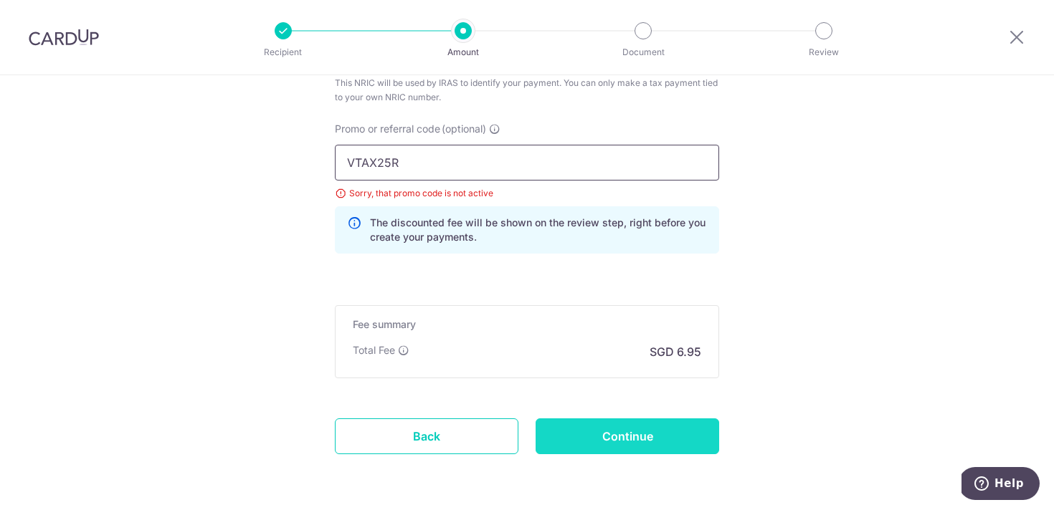
type input "VTAX25R"
click at [649, 433] on input "Continue" at bounding box center [627, 437] width 184 height 36
type input "Update Schedule"
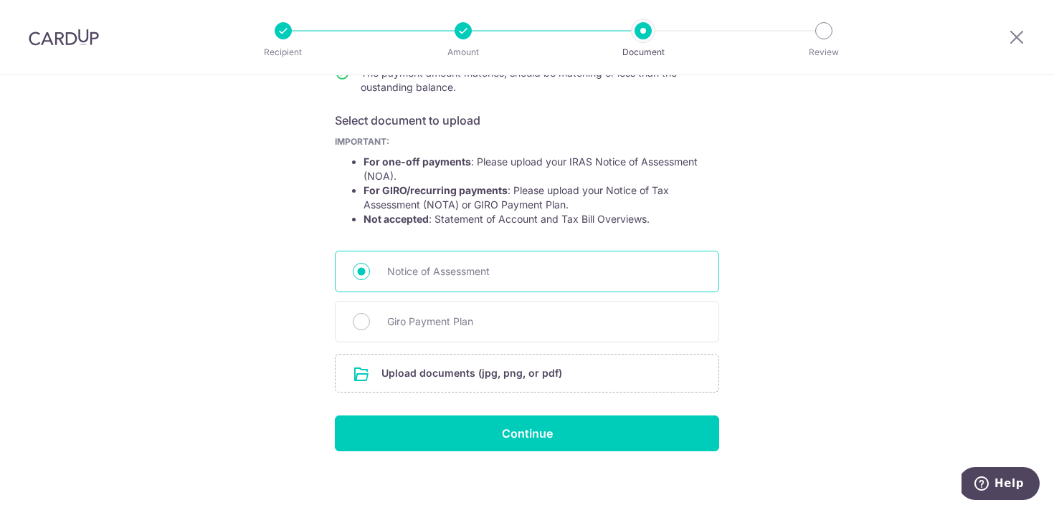
scroll to position [222, 0]
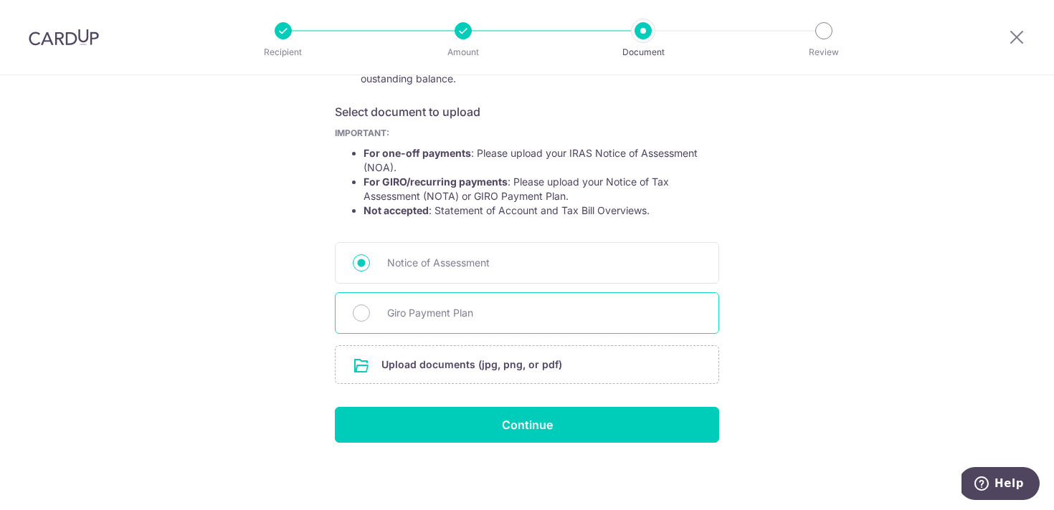
click at [536, 312] on span "Giro Payment Plan" at bounding box center [544, 313] width 314 height 17
click at [370, 312] on input "Giro Payment Plan" at bounding box center [361, 313] width 17 height 17
radio input "true"
click at [534, 375] on input "file" at bounding box center [526, 364] width 383 height 37
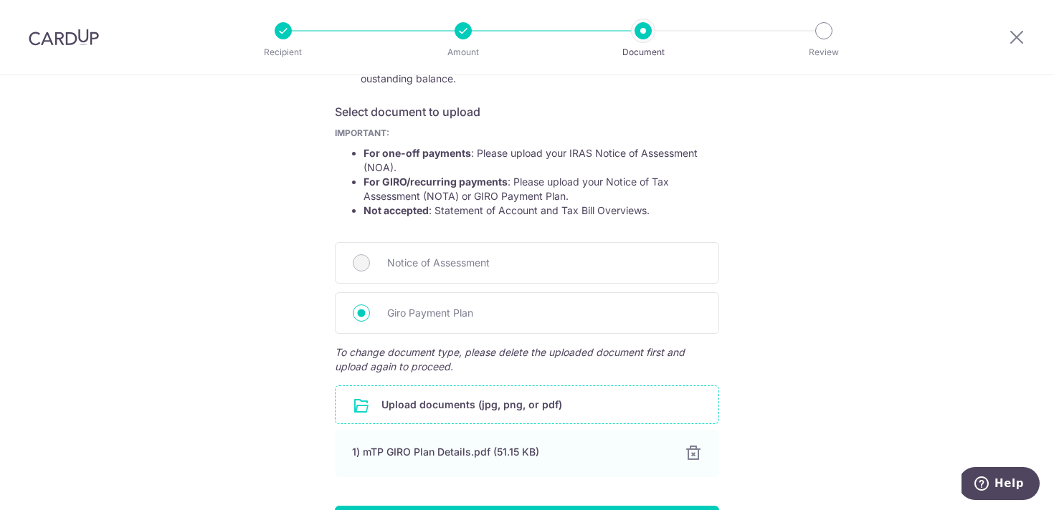
scroll to position [320, 0]
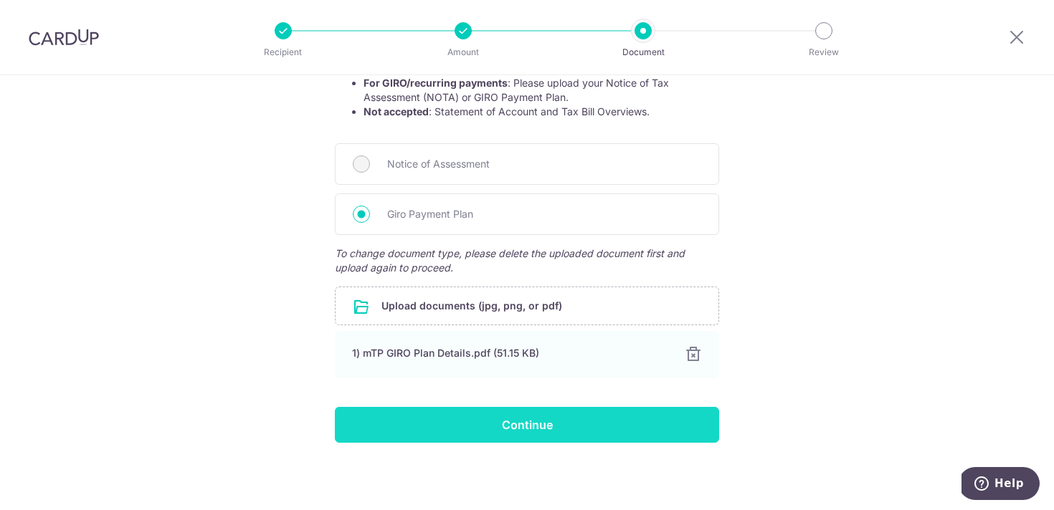
click at [595, 419] on input "Continue" at bounding box center [527, 425] width 384 height 36
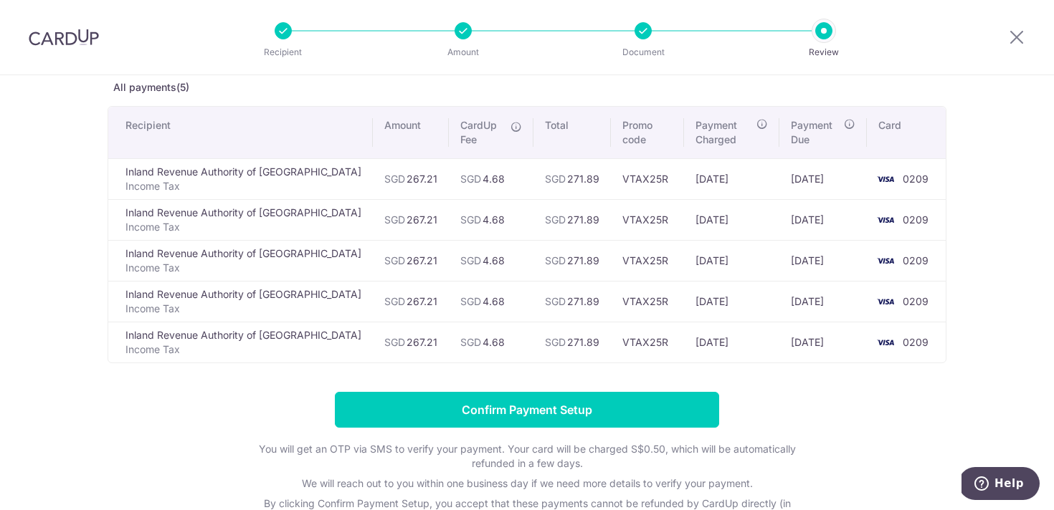
scroll to position [80, 0]
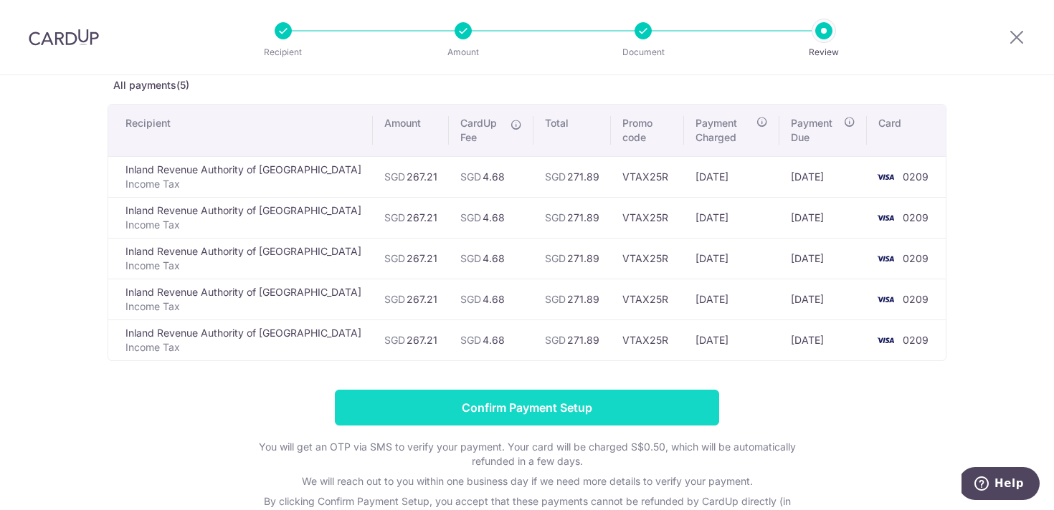
click at [639, 404] on input "Confirm Payment Setup" at bounding box center [527, 408] width 384 height 36
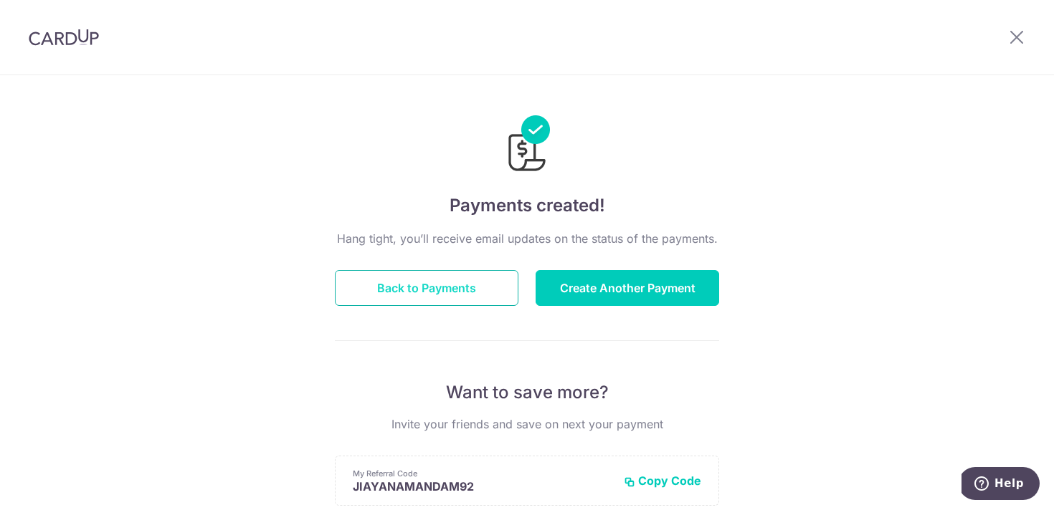
click at [462, 292] on button "Back to Payments" at bounding box center [427, 288] width 184 height 36
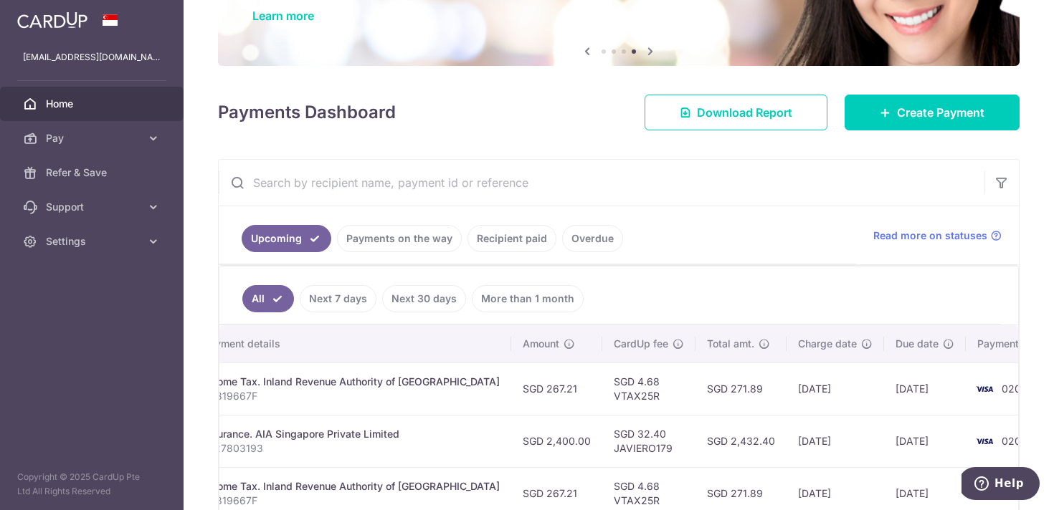
scroll to position [83, 0]
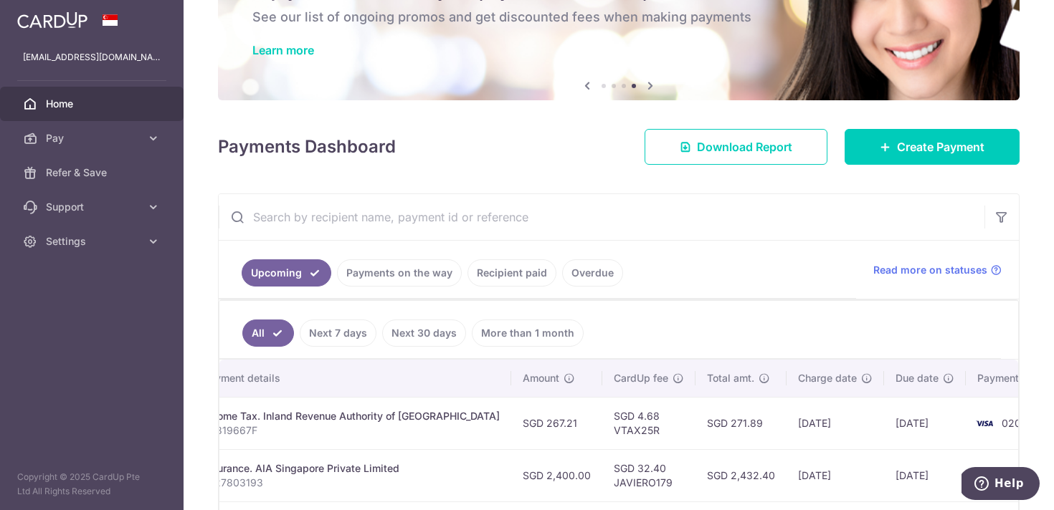
click at [912, 166] on div "× Pause Schedule Pause all future payments in this series Pause just this one p…" at bounding box center [619, 255] width 870 height 510
click at [908, 161] on link "Create Payment" at bounding box center [931, 147] width 175 height 36
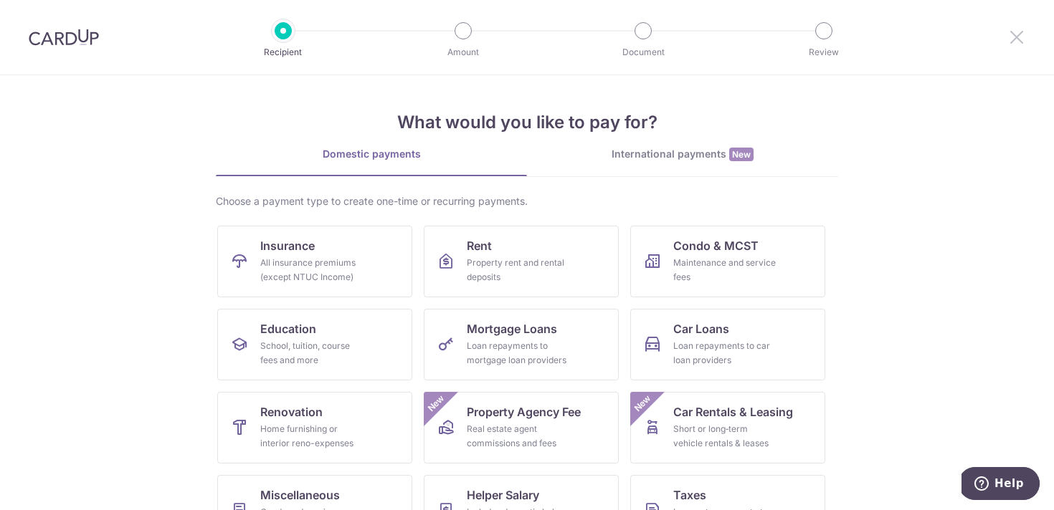
click at [1019, 36] on icon at bounding box center [1016, 37] width 17 height 18
